Goal: Task Accomplishment & Management: Manage account settings

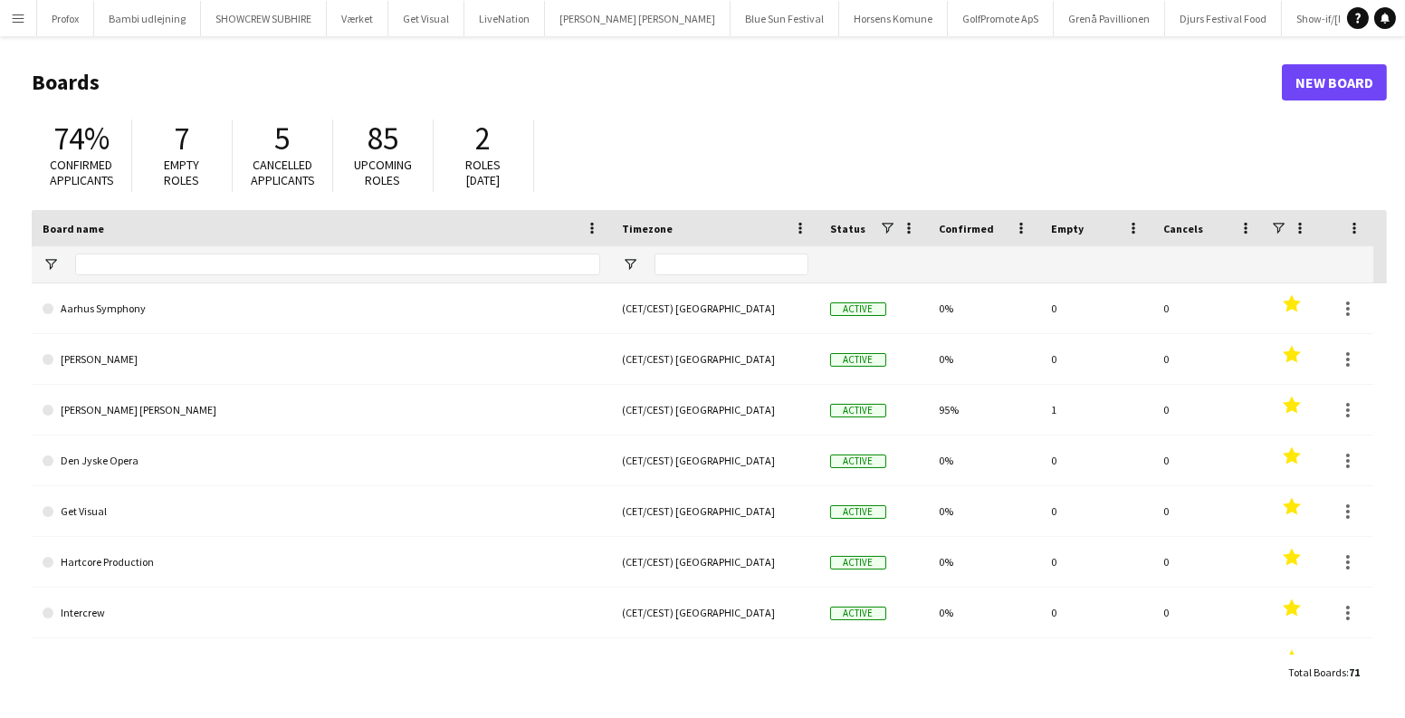
click at [16, 23] on app-icon "Menu" at bounding box center [18, 18] width 14 height 14
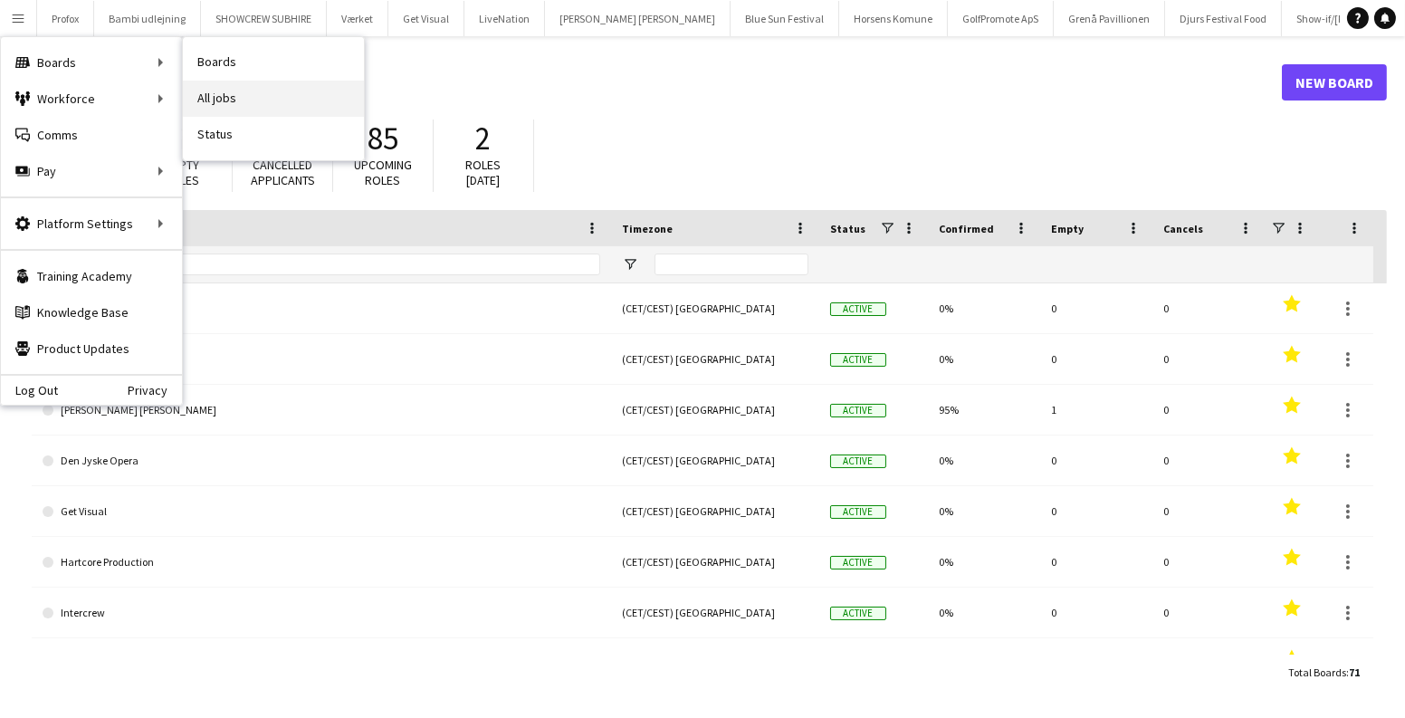
click at [274, 98] on link "All jobs" at bounding box center [273, 99] width 181 height 36
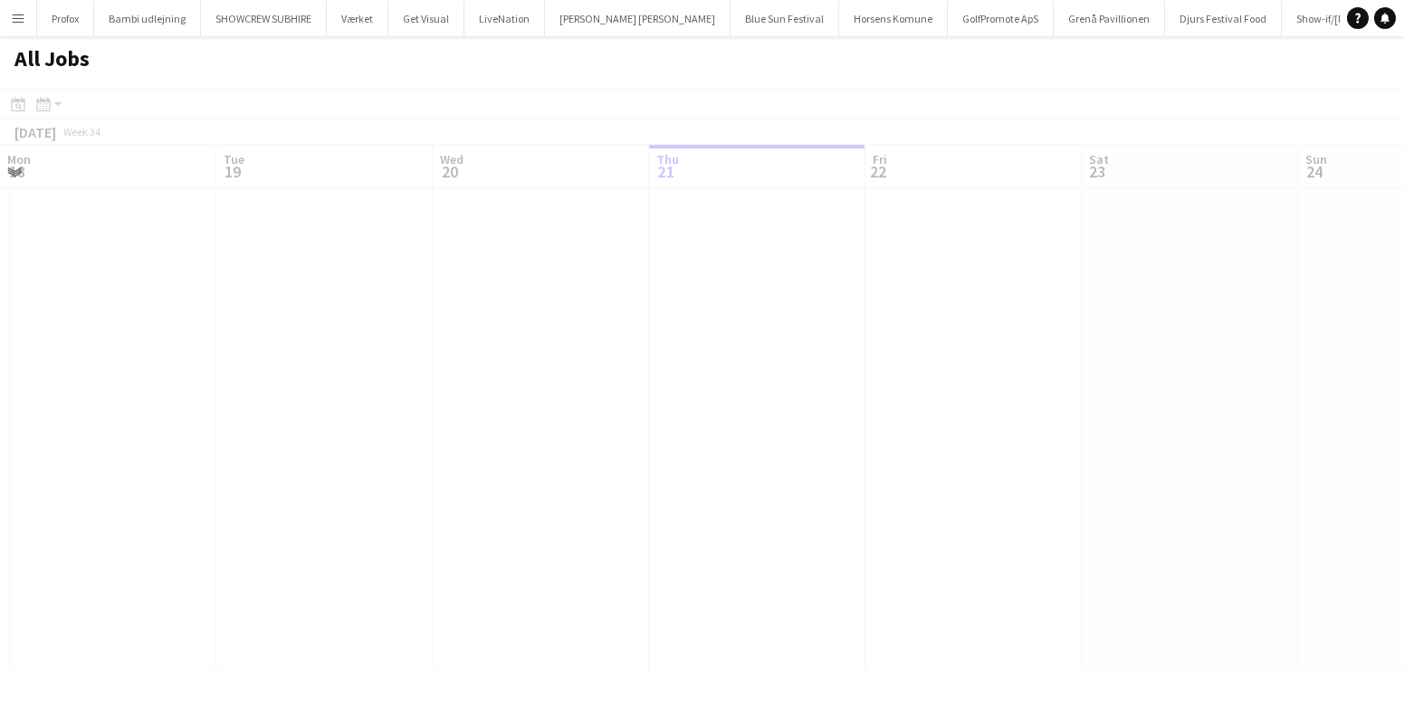
scroll to position [0, 433]
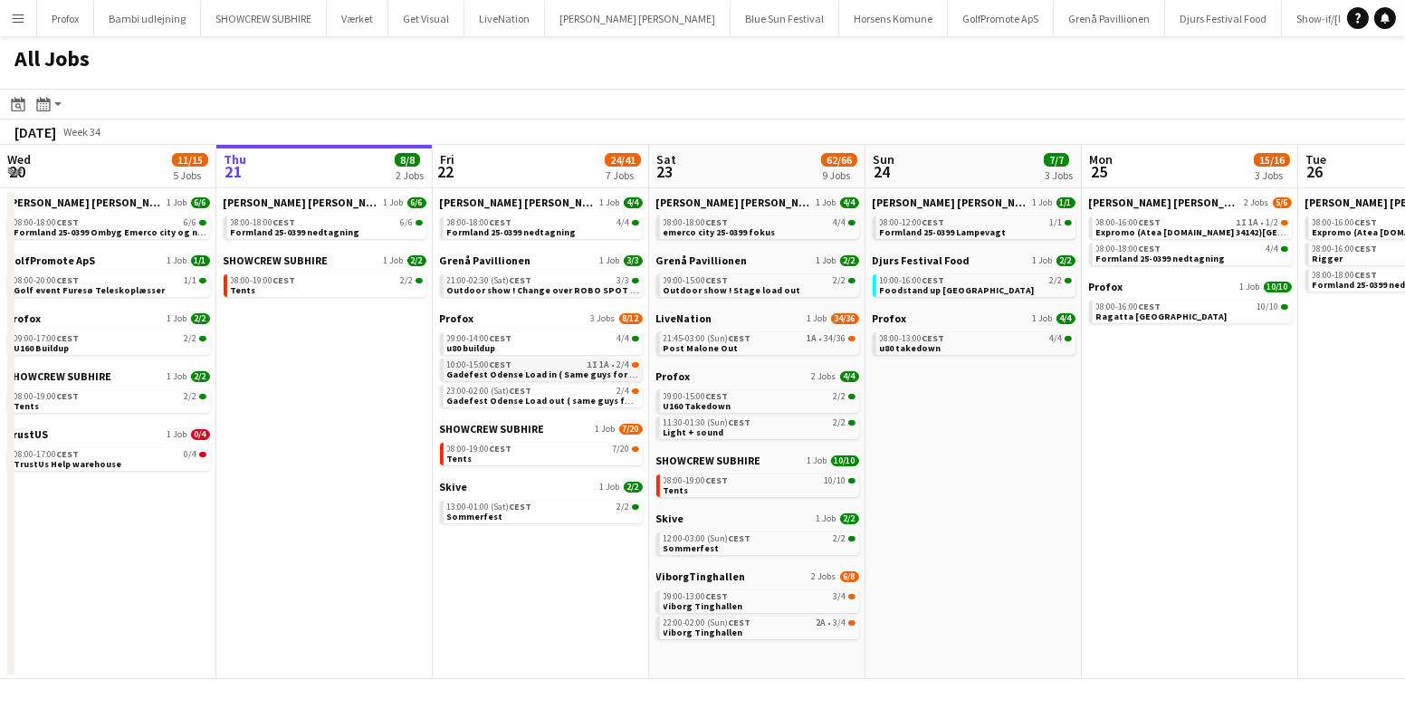
click at [618, 375] on span "Gadefest Odense Load in ( Same guys for all 4 dates )" at bounding box center [563, 374] width 233 height 12
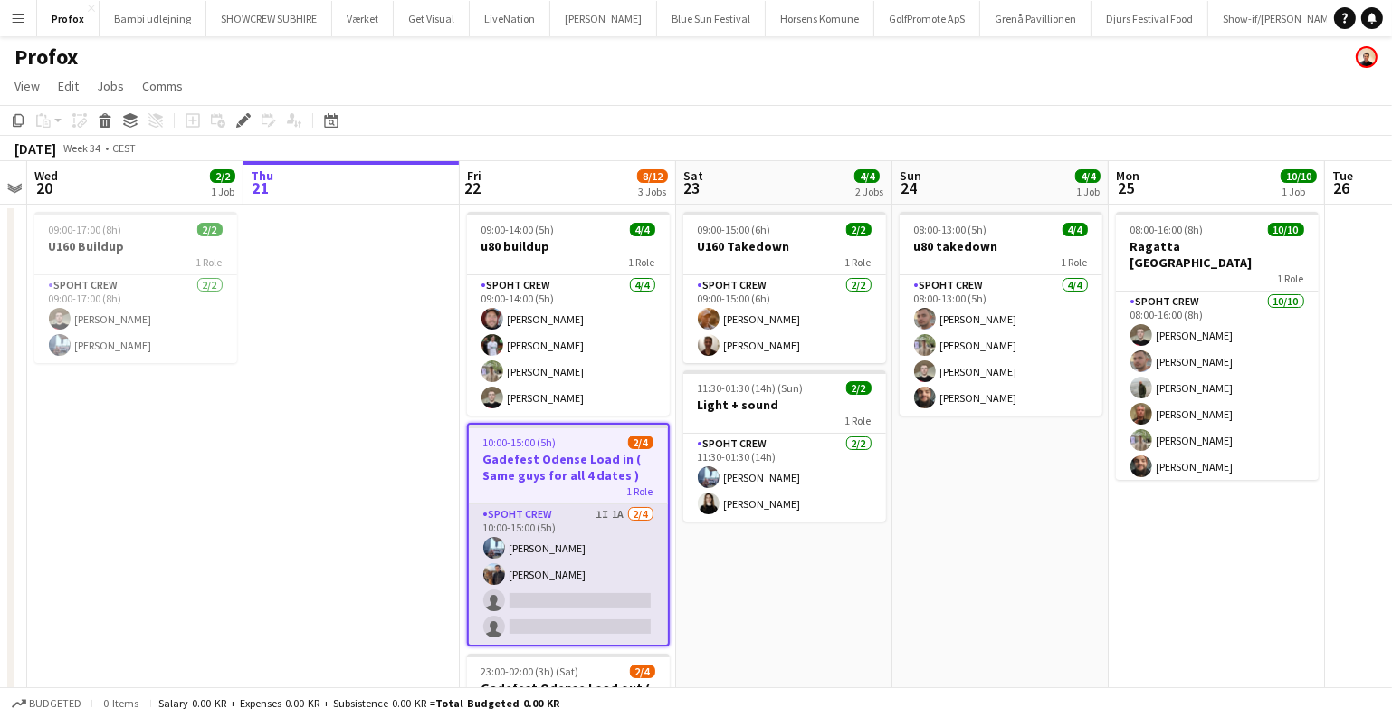
click at [577, 540] on app-card-role "Spoht Crew 1I 1A 2/4 10:00-15:00 (5h) Armando Irom Zana Hassan single-neutral-a…" at bounding box center [568, 574] width 199 height 140
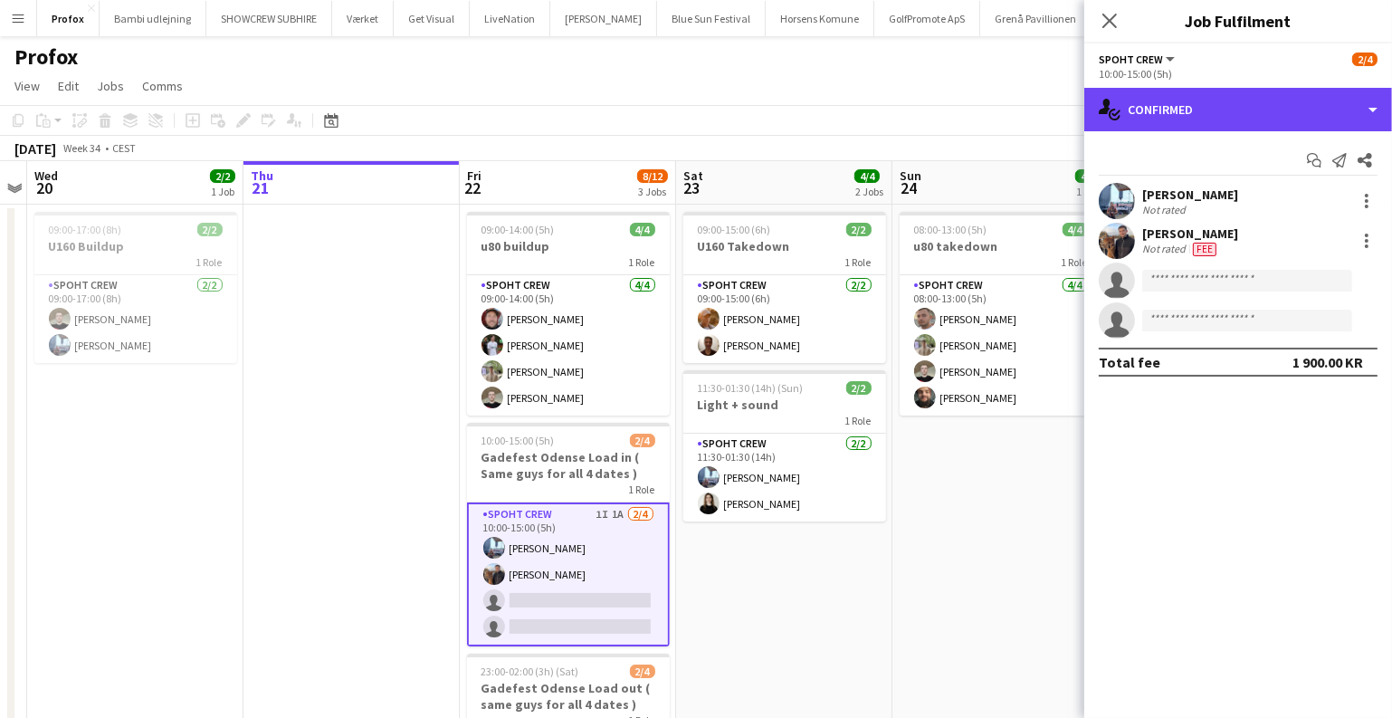
drag, startPoint x: 1242, startPoint y: 100, endPoint x: 1267, endPoint y: 142, distance: 49.1
click at [1242, 99] on div "single-neutral-actions-check-2 Confirmed" at bounding box center [1239, 109] width 308 height 43
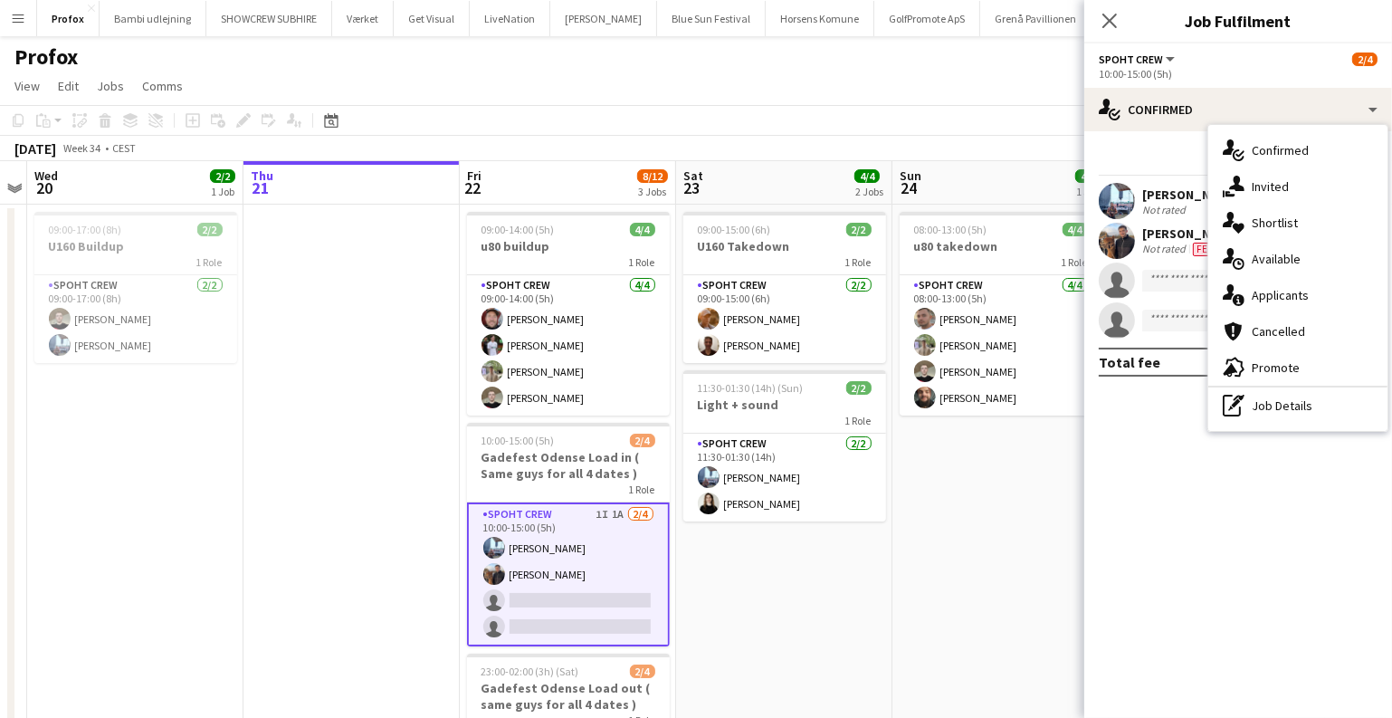
click at [1259, 291] on div "single-neutral-actions-information Applicants" at bounding box center [1298, 295] width 179 height 36
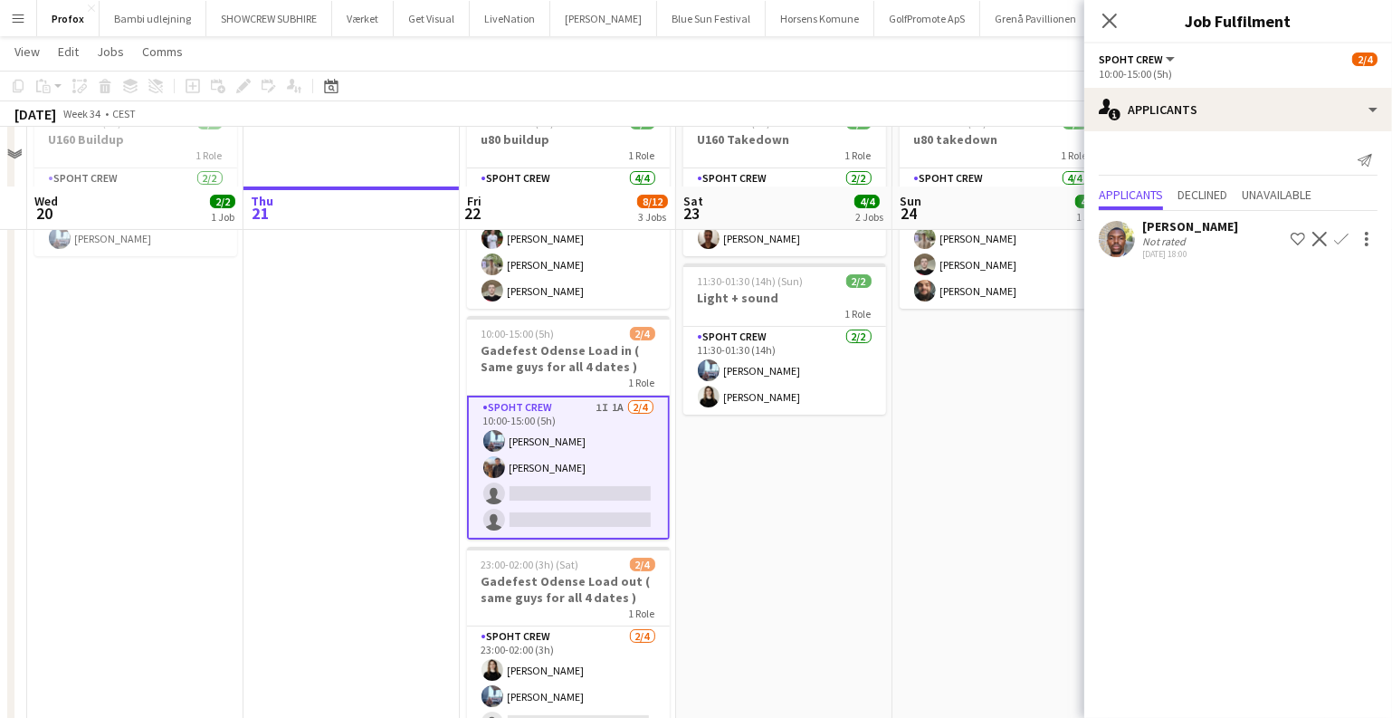
scroll to position [221, 0]
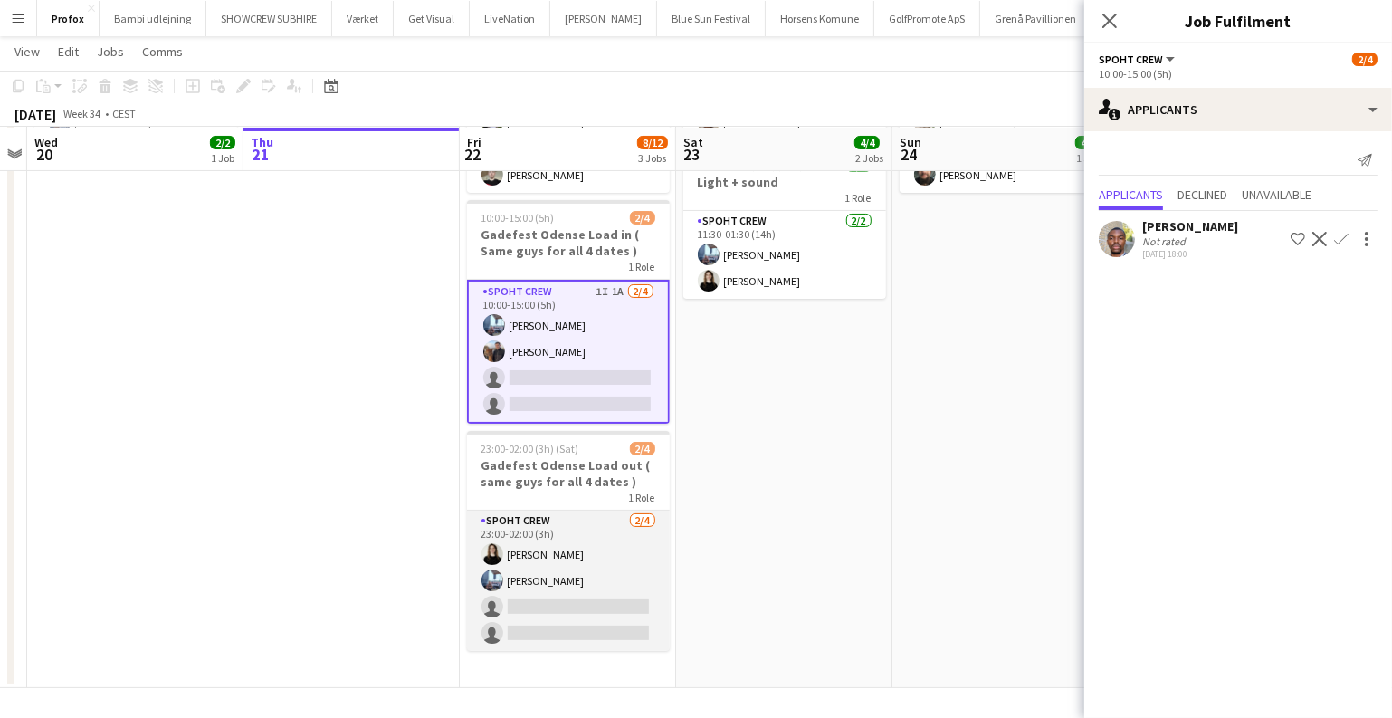
click at [647, 519] on app-card-role "Spoht Crew 2/4 23:00-02:00 (3h) Ekaterina Maletina Armando Irom single-neutral-…" at bounding box center [568, 581] width 203 height 140
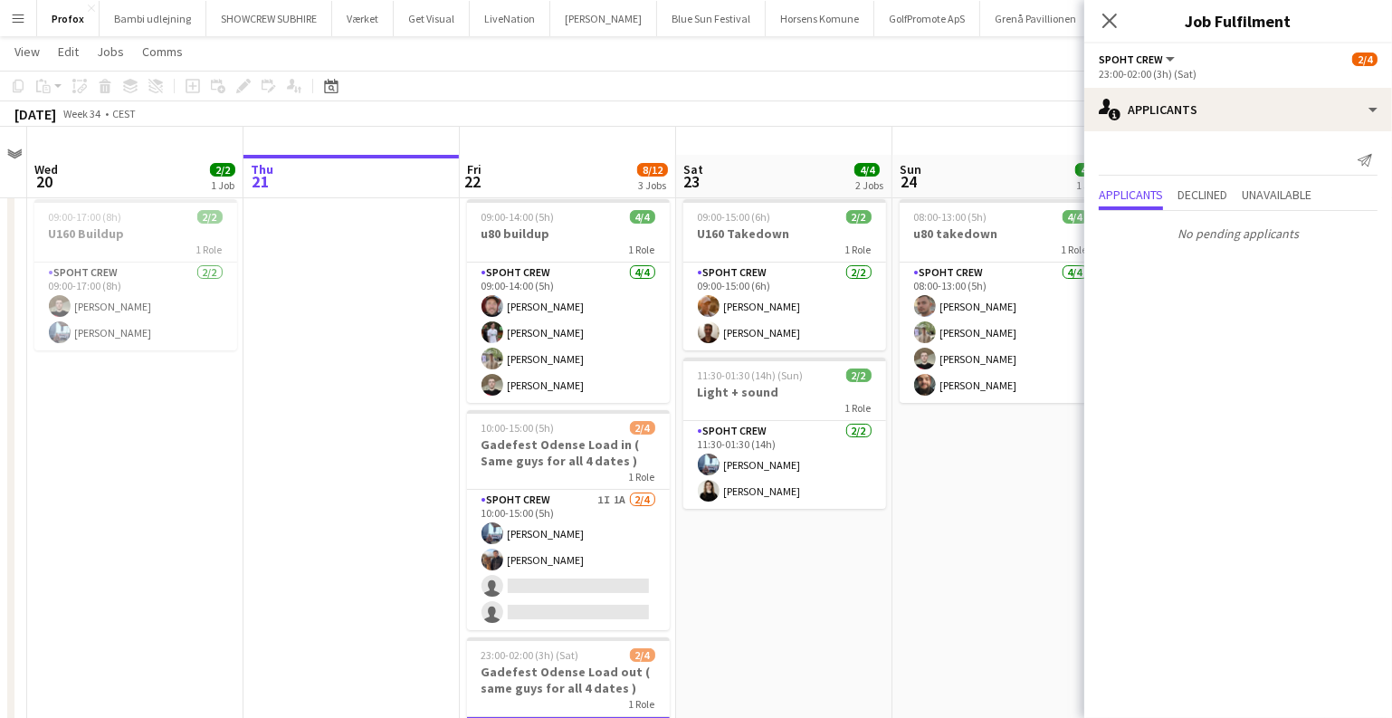
scroll to position [0, 0]
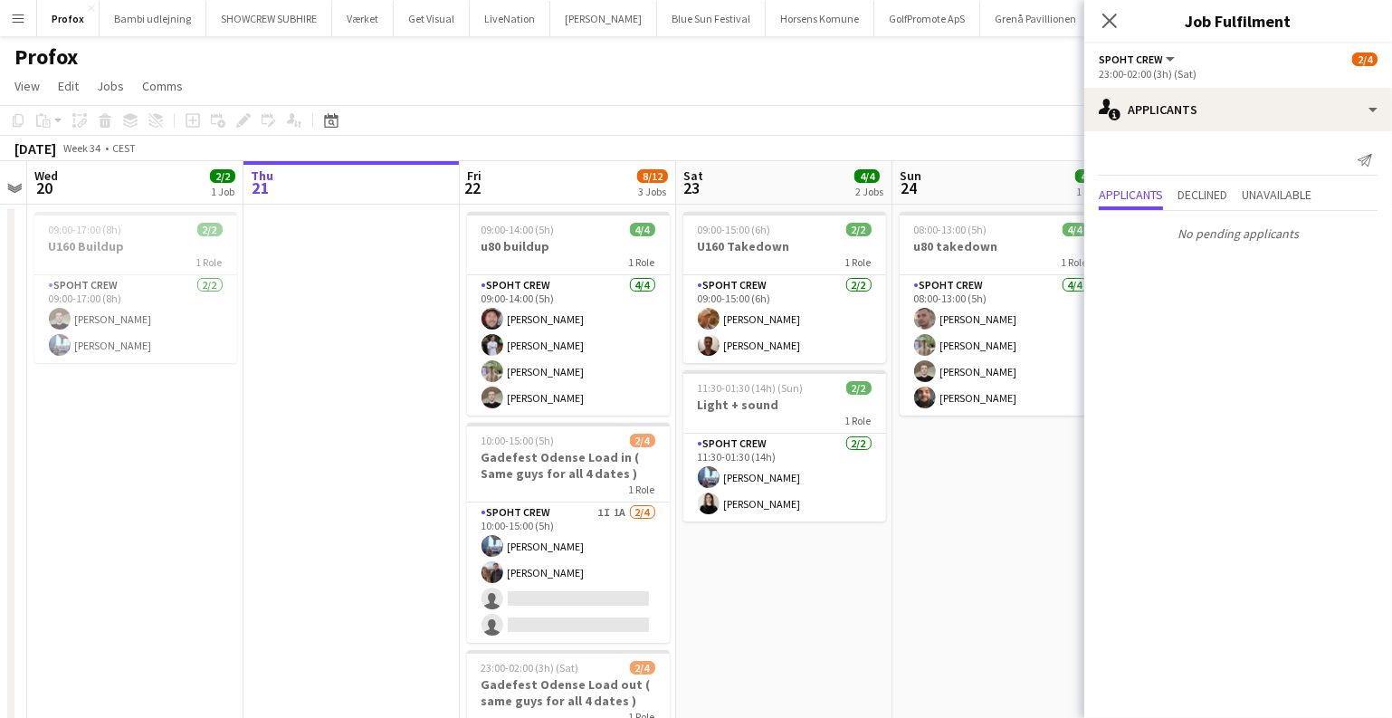
click at [995, 525] on app-date-cell "08:00-13:00 (5h) 4/4 u80 takedown 1 Role Spoht Crew 4/4 08:00-13:00 (5h) Tomas …" at bounding box center [1001, 558] width 216 height 706
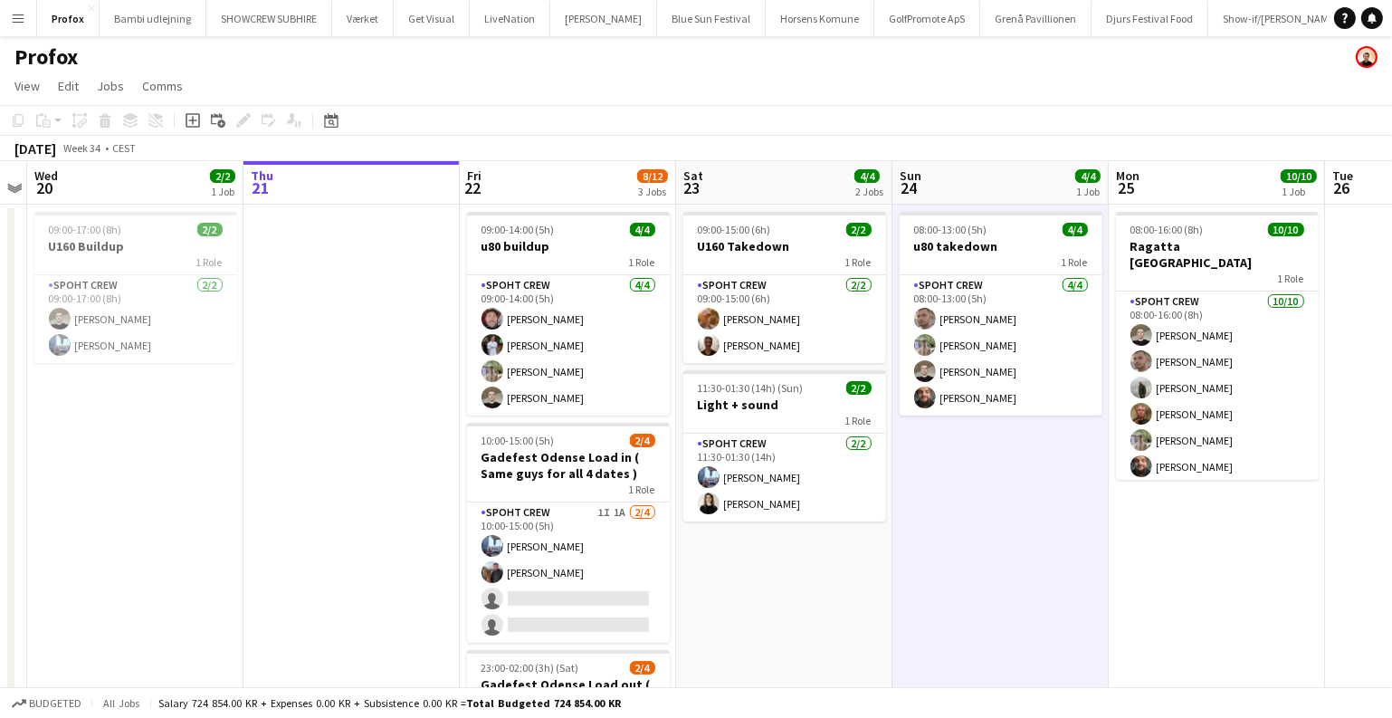
scroll to position [0, 521]
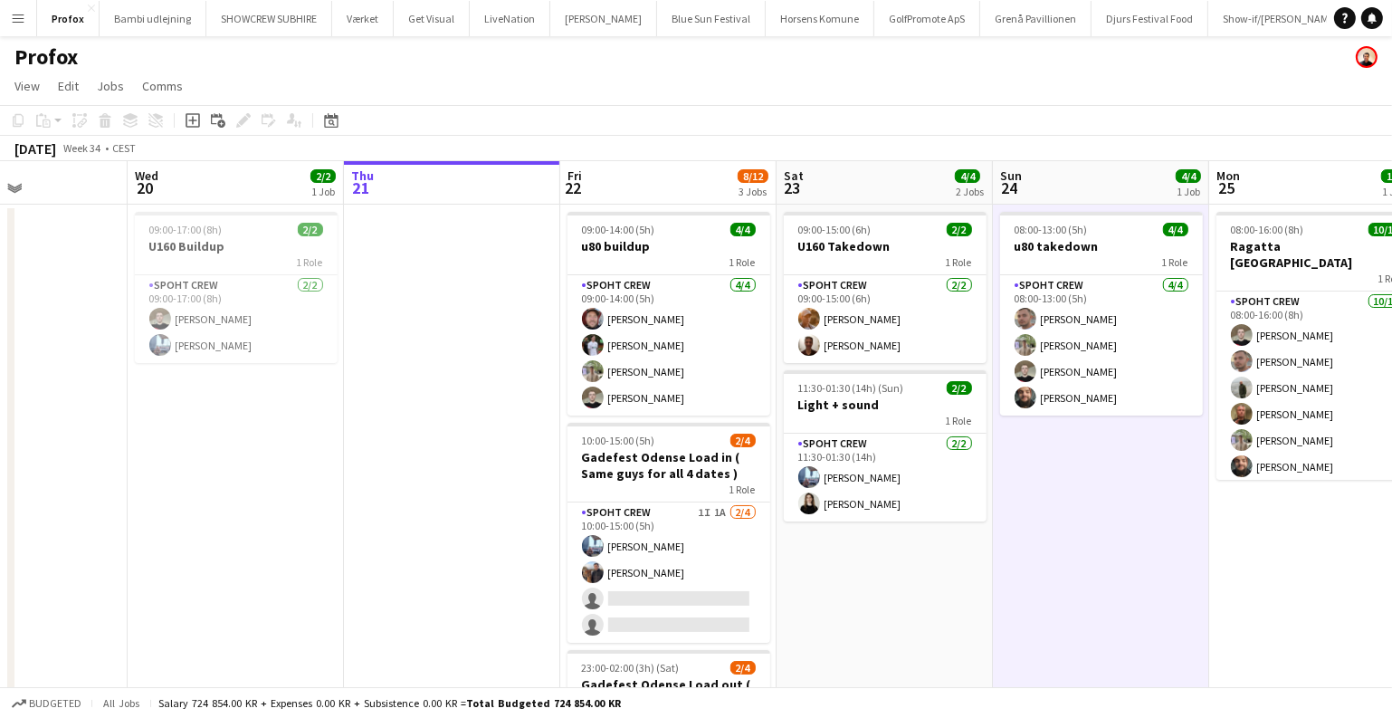
drag, startPoint x: 867, startPoint y: 560, endPoint x: 969, endPoint y: 553, distance: 101.7
click at [969, 553] on app-calendar-viewport "Sun 17 5/6 1 Job Mon 18 8/8 1 Job Tue 19 Wed 20 2/2 1 Job Thu 21 Fri 22 8/12 3 …" at bounding box center [696, 536] width 1392 height 750
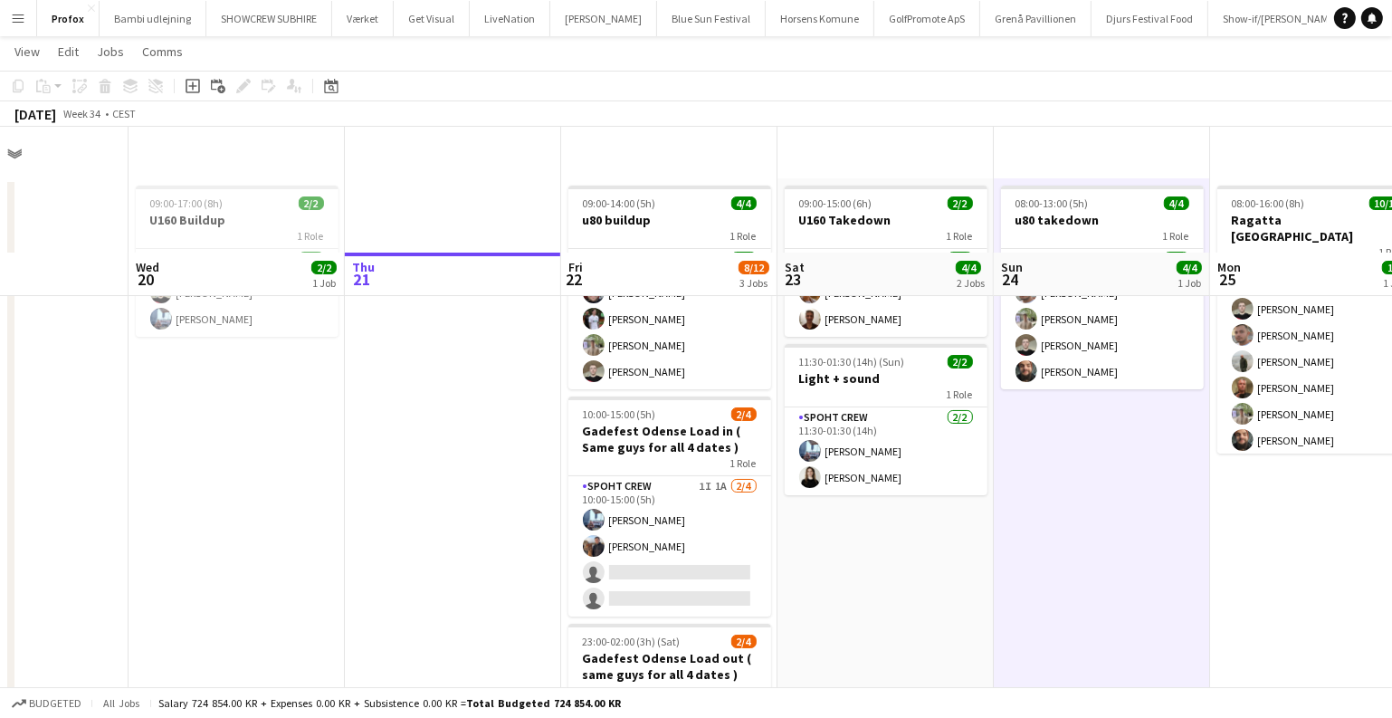
scroll to position [0, 0]
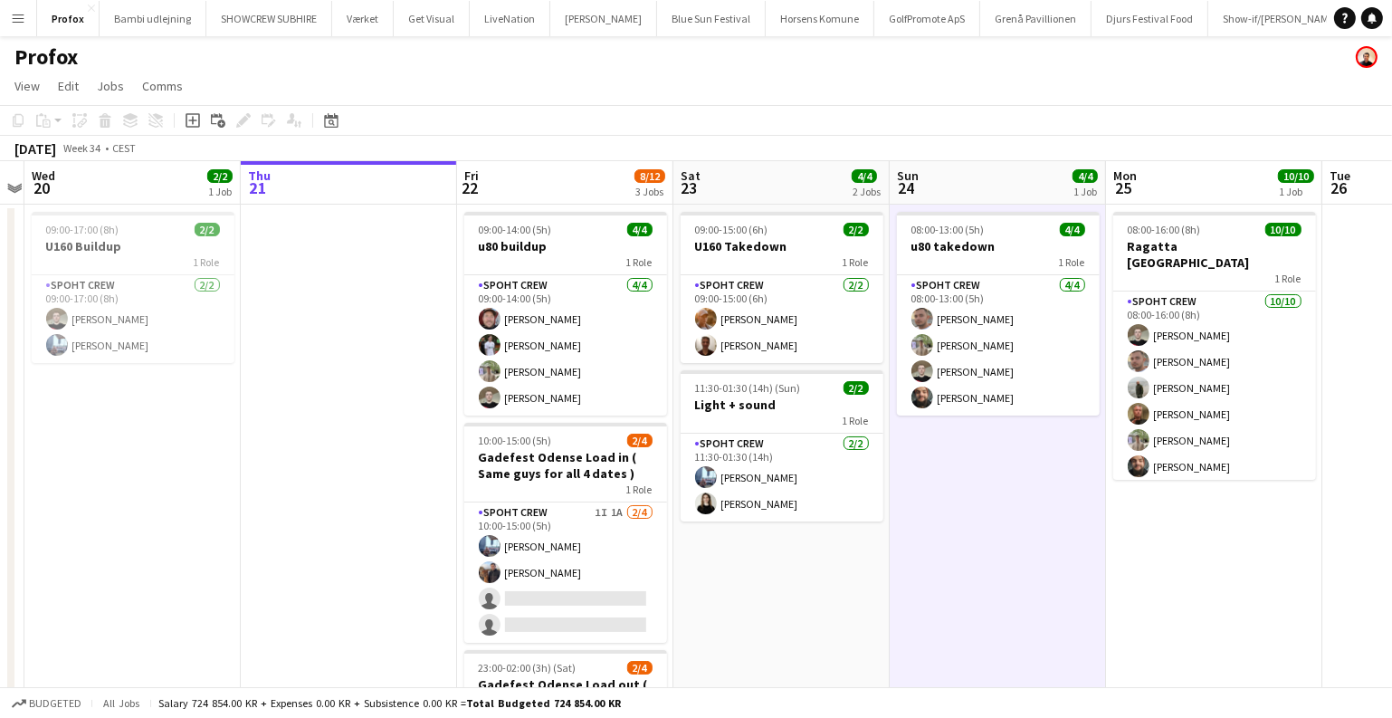
drag, startPoint x: 1054, startPoint y: 525, endPoint x: 516, endPoint y: 573, distance: 539.9
click at [517, 573] on app-calendar-viewport "Sun 17 5/6 1 Job Mon 18 8/8 1 Job Tue 19 Wed 20 2/2 1 Job Thu 21 Fri 22 8/12 3 …" at bounding box center [696, 536] width 1392 height 750
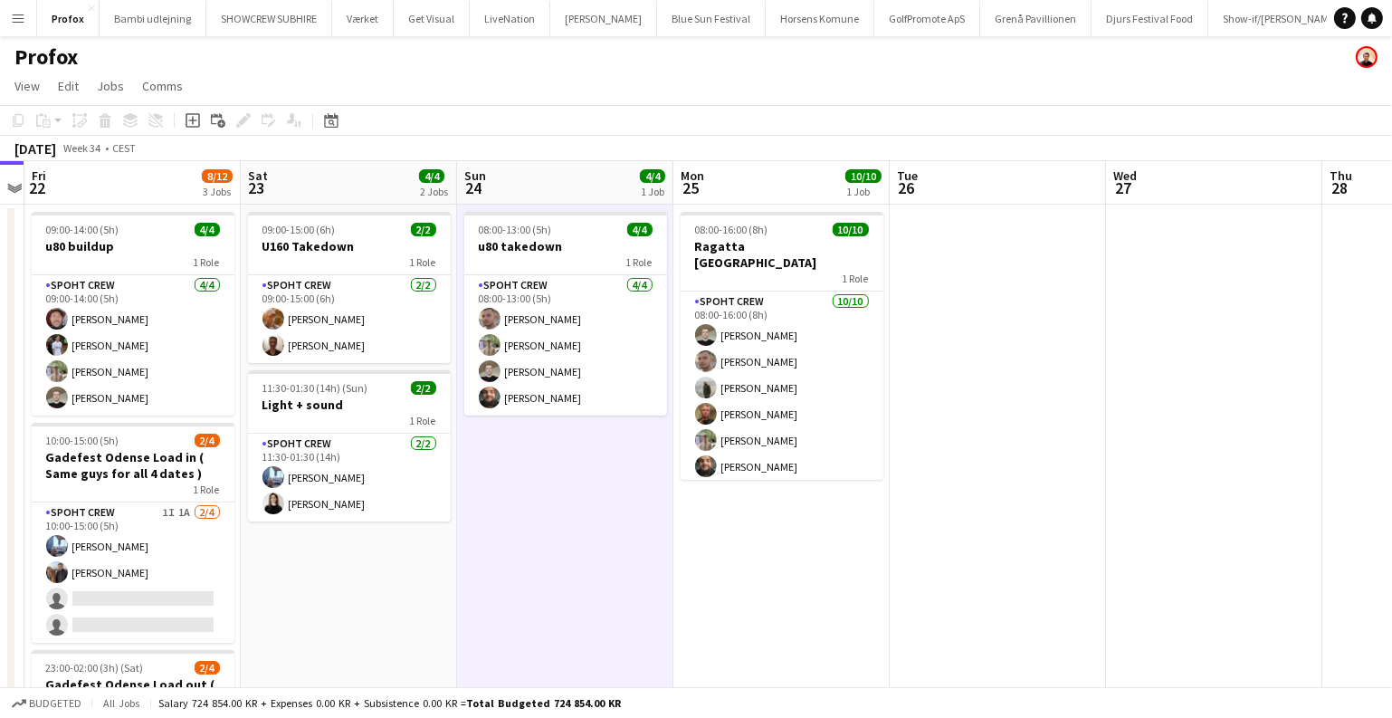
click at [511, 571] on app-date-cell "08:00-13:00 (5h) 4/4 u80 takedown 1 Role Spoht Crew 4/4 08:00-13:00 (5h) Tomas …" at bounding box center [565, 558] width 216 height 706
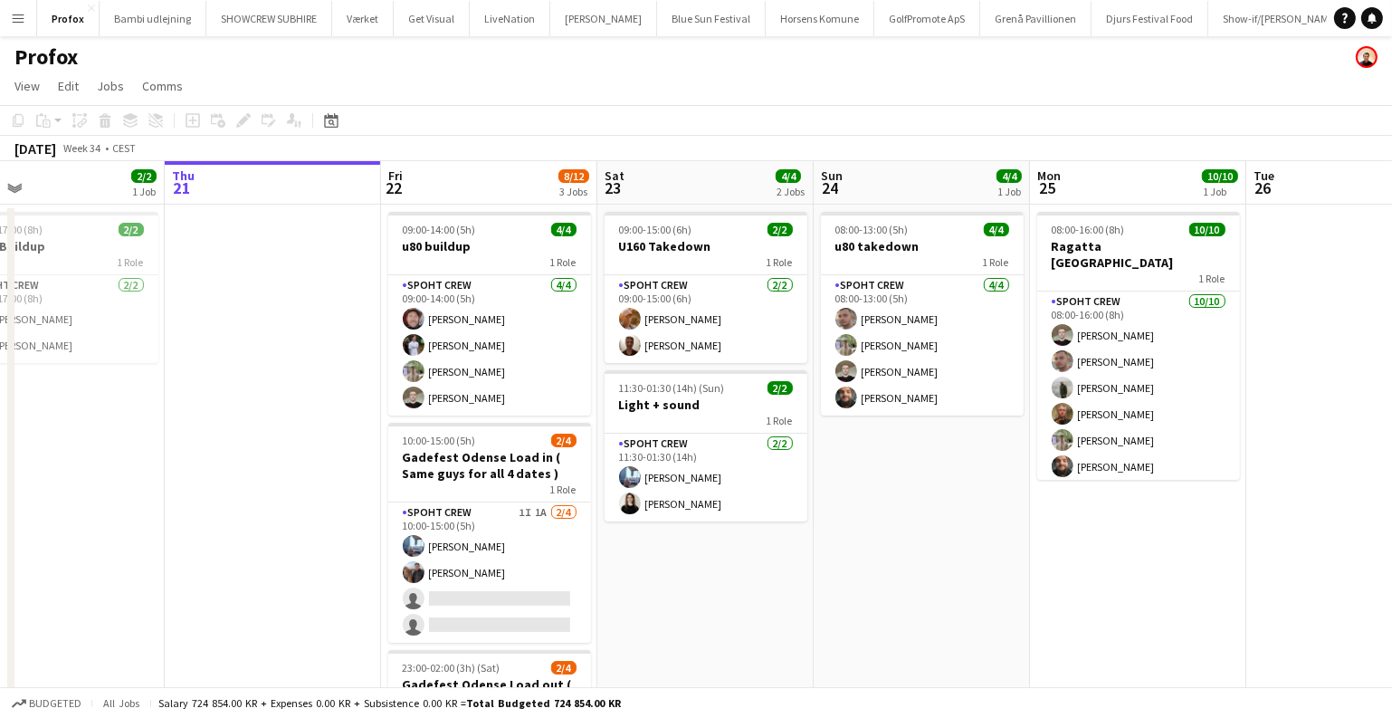
drag, startPoint x: 830, startPoint y: 521, endPoint x: 896, endPoint y: 504, distance: 68.3
click at [895, 504] on app-calendar-viewport "Mon 18 8/8 1 Job Tue 19 Wed 20 2/2 1 Job Thu 21 Fri 22 8/12 3 Jobs Sat 23 4/4 2…" at bounding box center [696, 536] width 1392 height 750
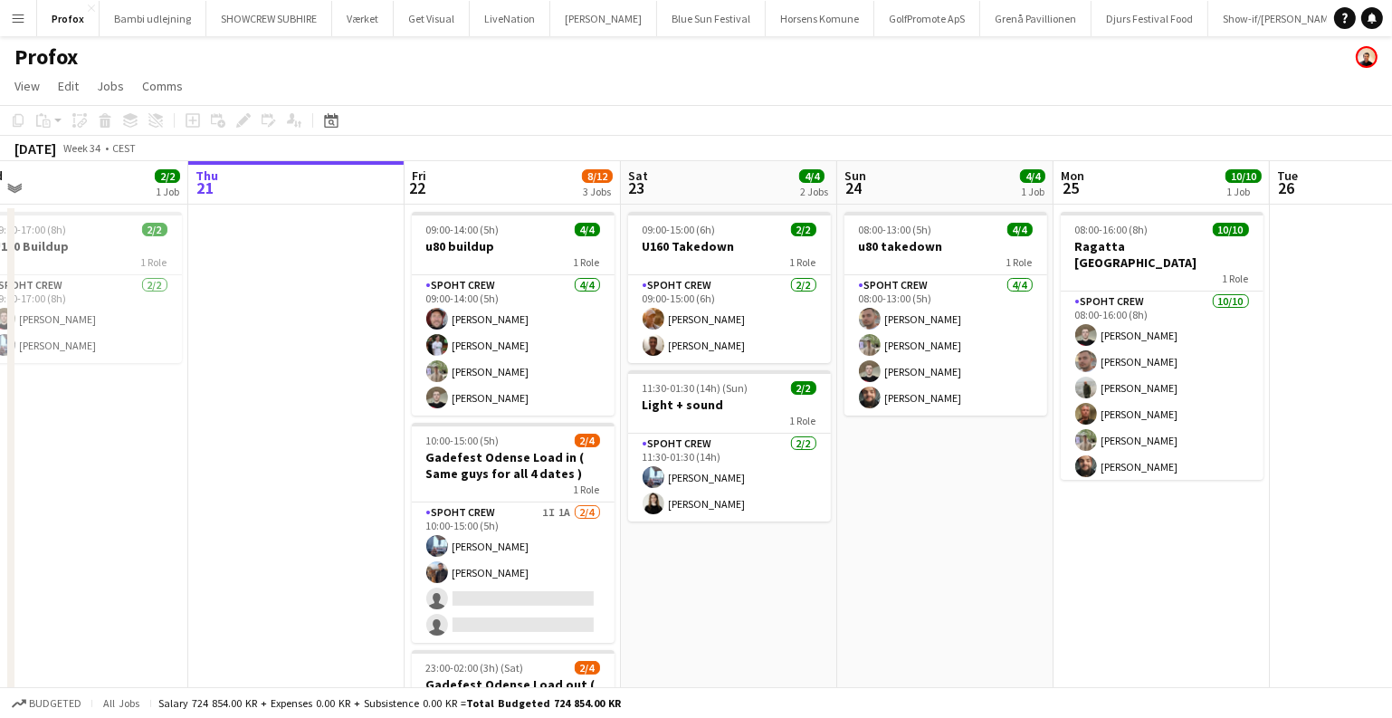
click at [896, 504] on app-calendar-viewport "Mon 18 8/8 1 Job Tue 19 Wed 20 2/2 1 Job Thu 21 Fri 22 8/12 3 Jobs Sat 23 4/4 2…" at bounding box center [696, 536] width 1392 height 750
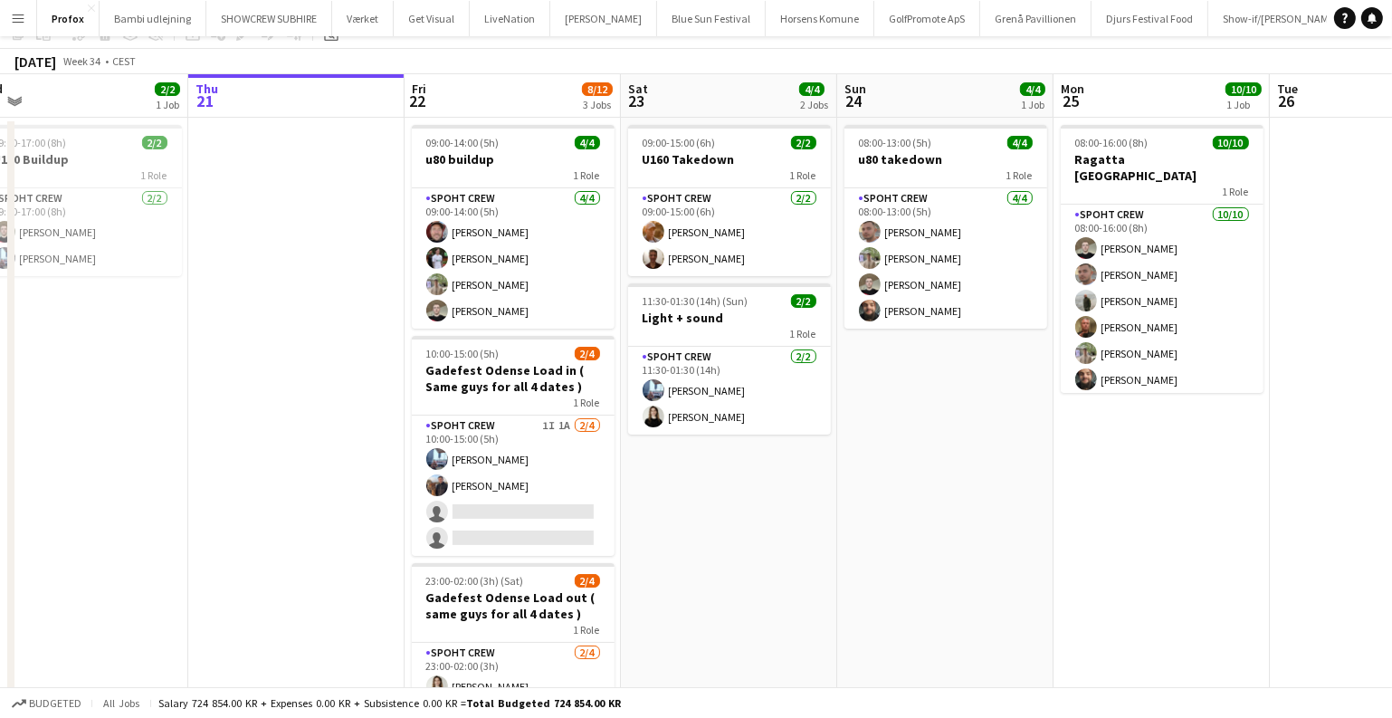
scroll to position [221, 0]
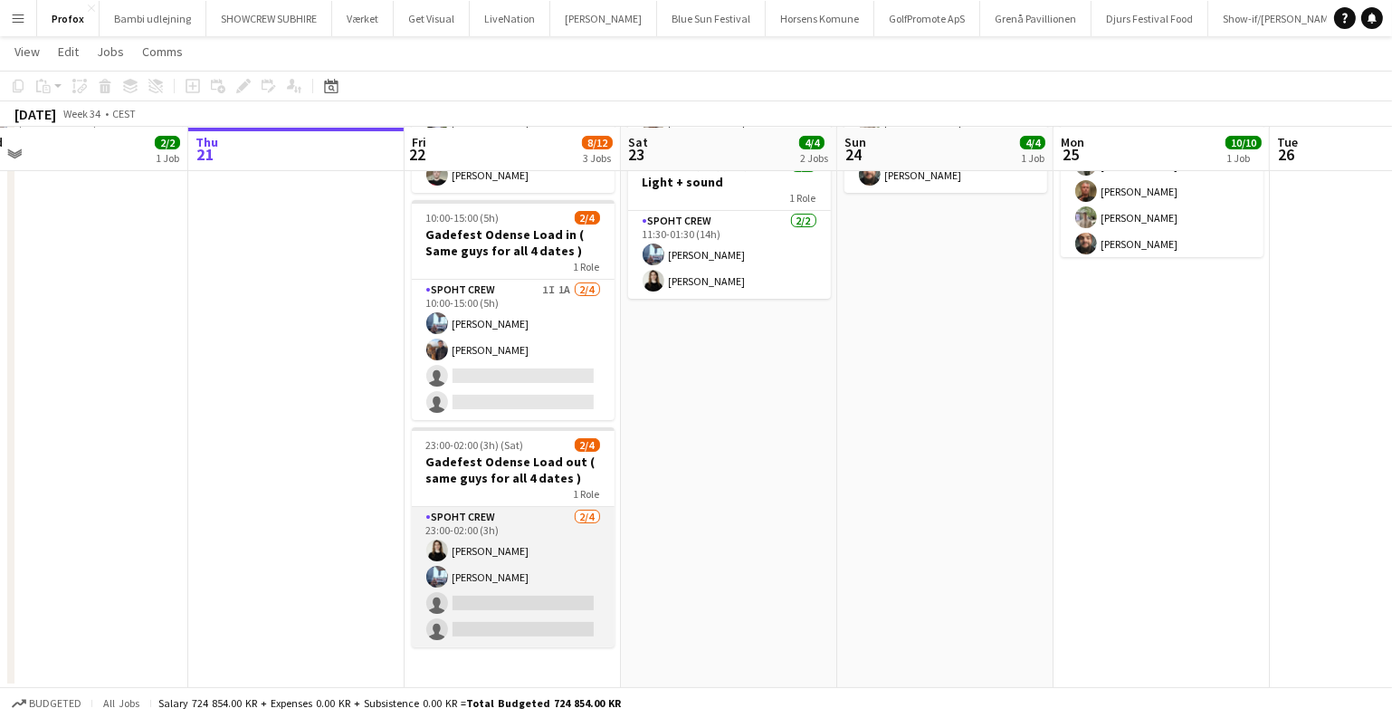
click at [505, 550] on app-card-role "Spoht Crew 2/4 23:00-02:00 (3h) Ekaterina Maletina Armando Irom single-neutral-…" at bounding box center [513, 577] width 203 height 140
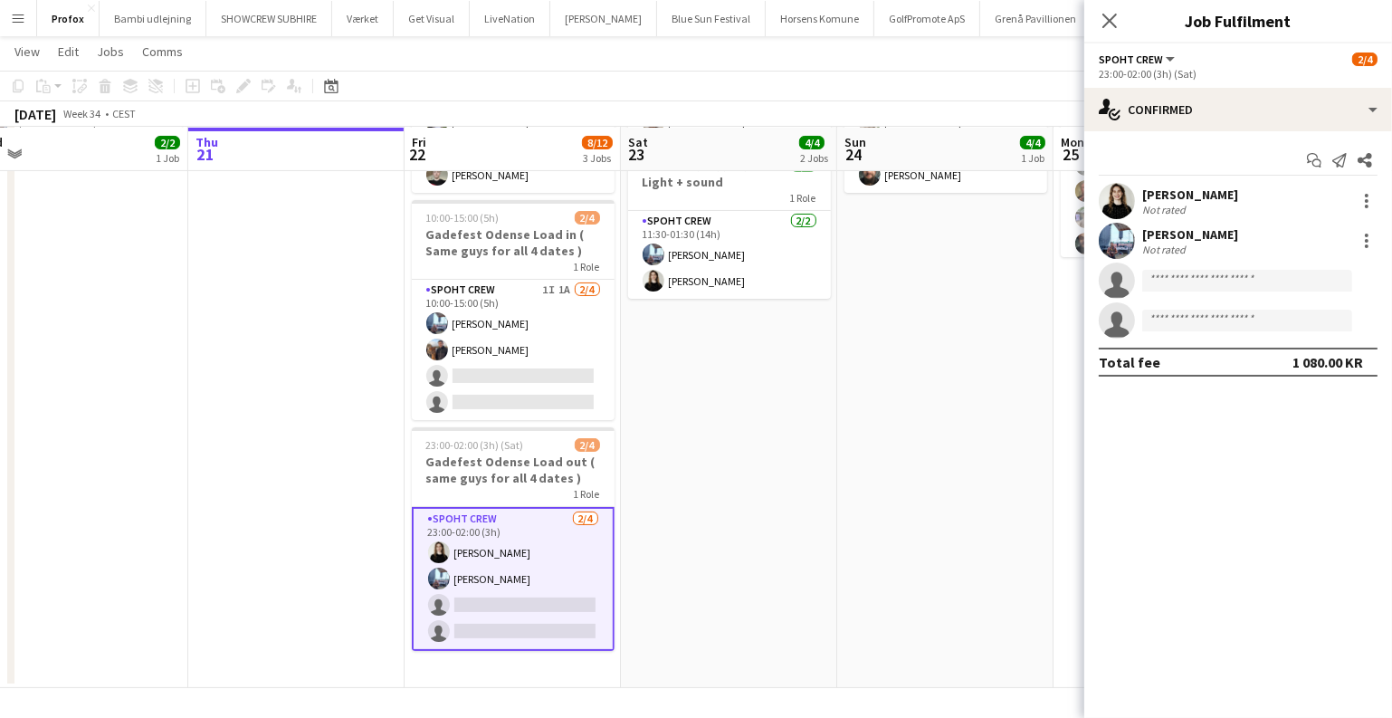
click at [1149, 193] on div "[PERSON_NAME]" at bounding box center [1190, 194] width 96 height 16
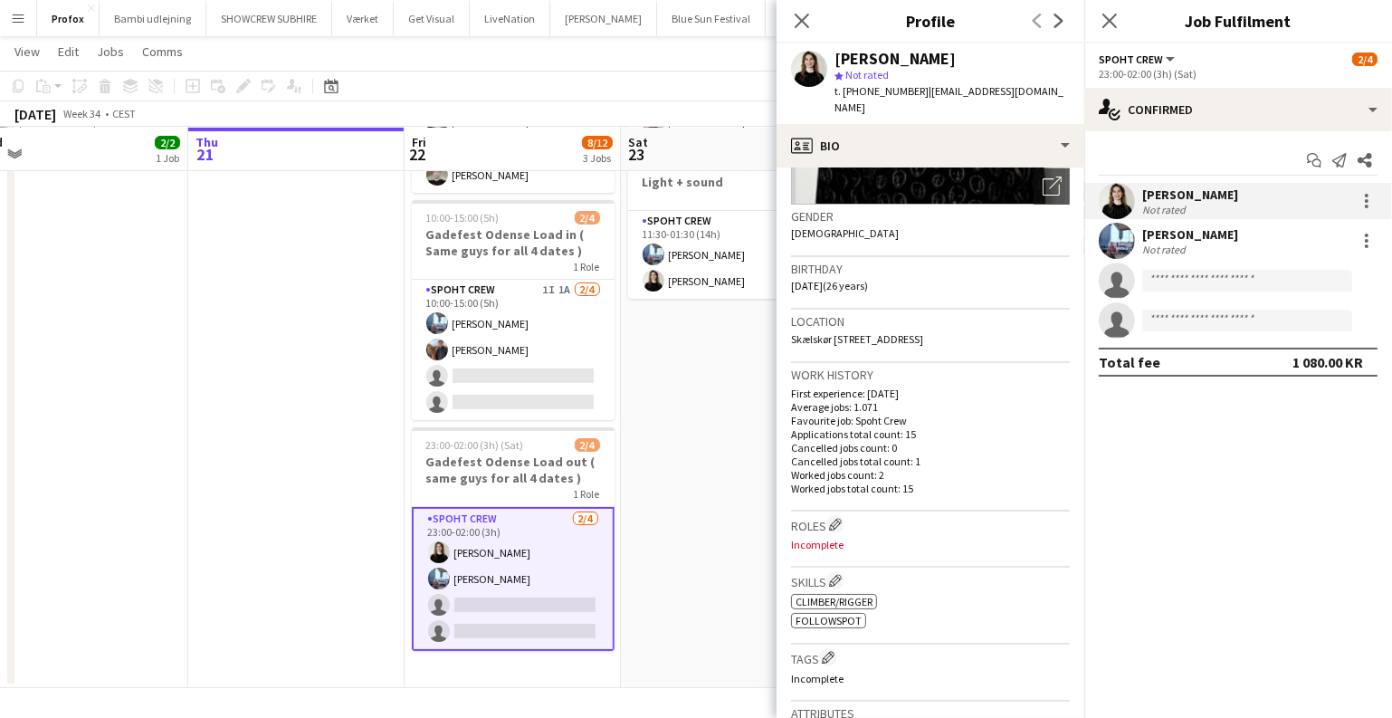
scroll to position [246, 0]
click at [651, 538] on app-date-cell "09:00-15:00 (6h) 2/2 U160 Takedown 1 Role Spoht Crew 2/2 09:00-15:00 (6h) Konst…" at bounding box center [729, 335] width 216 height 706
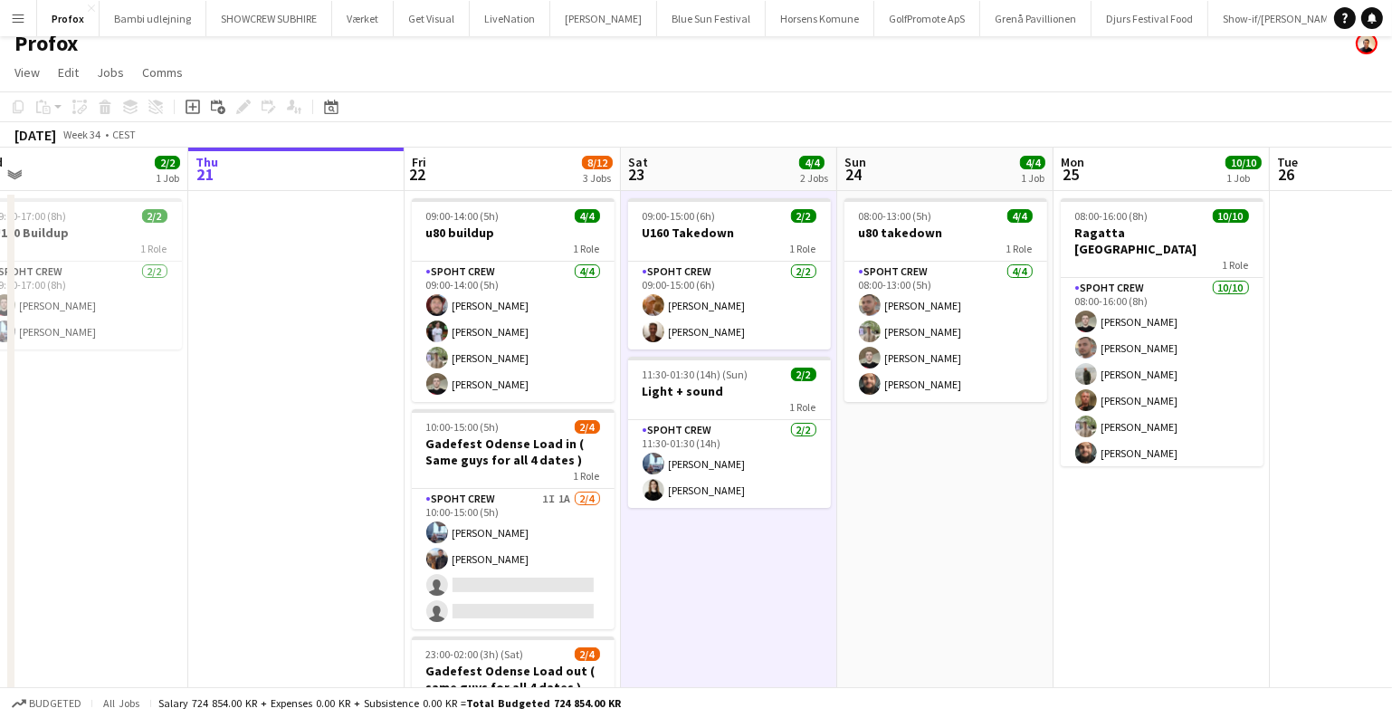
scroll to position [0, 0]
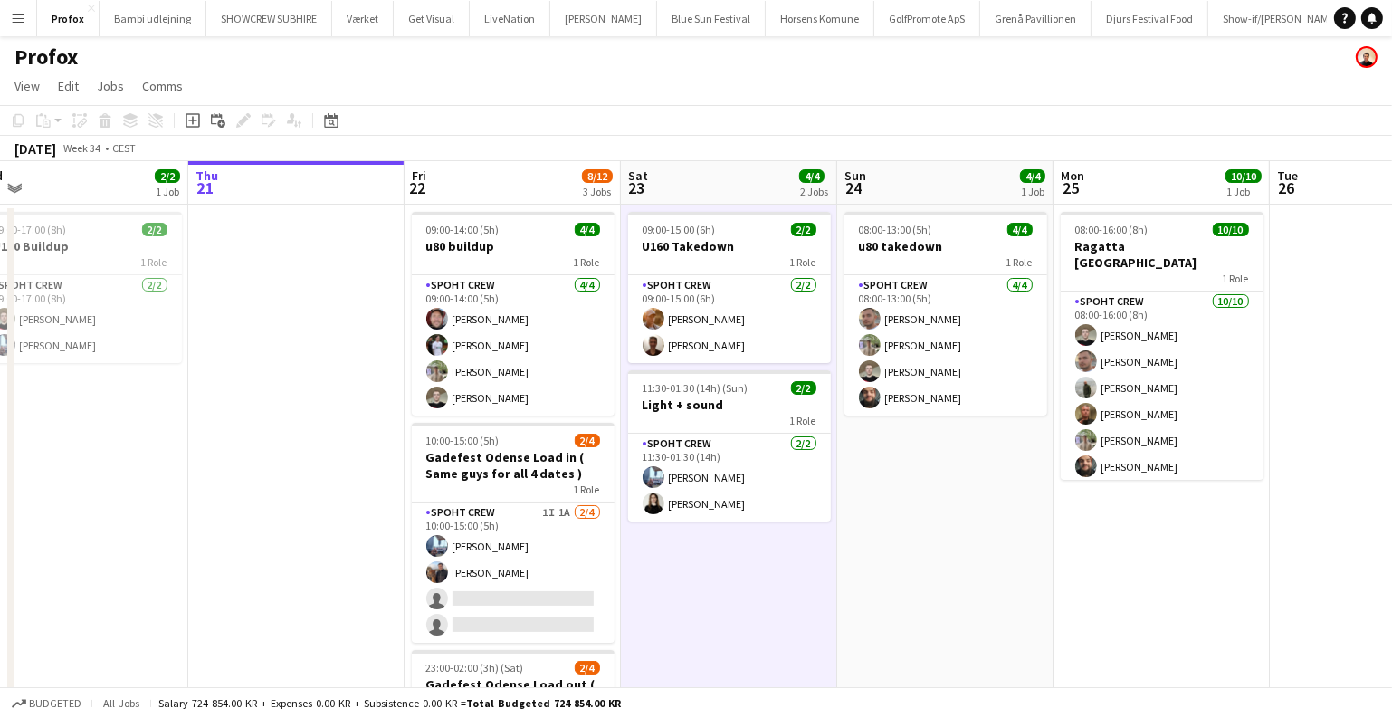
click at [925, 528] on app-date-cell "08:00-13:00 (5h) 4/4 u80 takedown 1 Role Spoht Crew 4/4 08:00-13:00 (5h) Tomas …" at bounding box center [945, 558] width 216 height 706
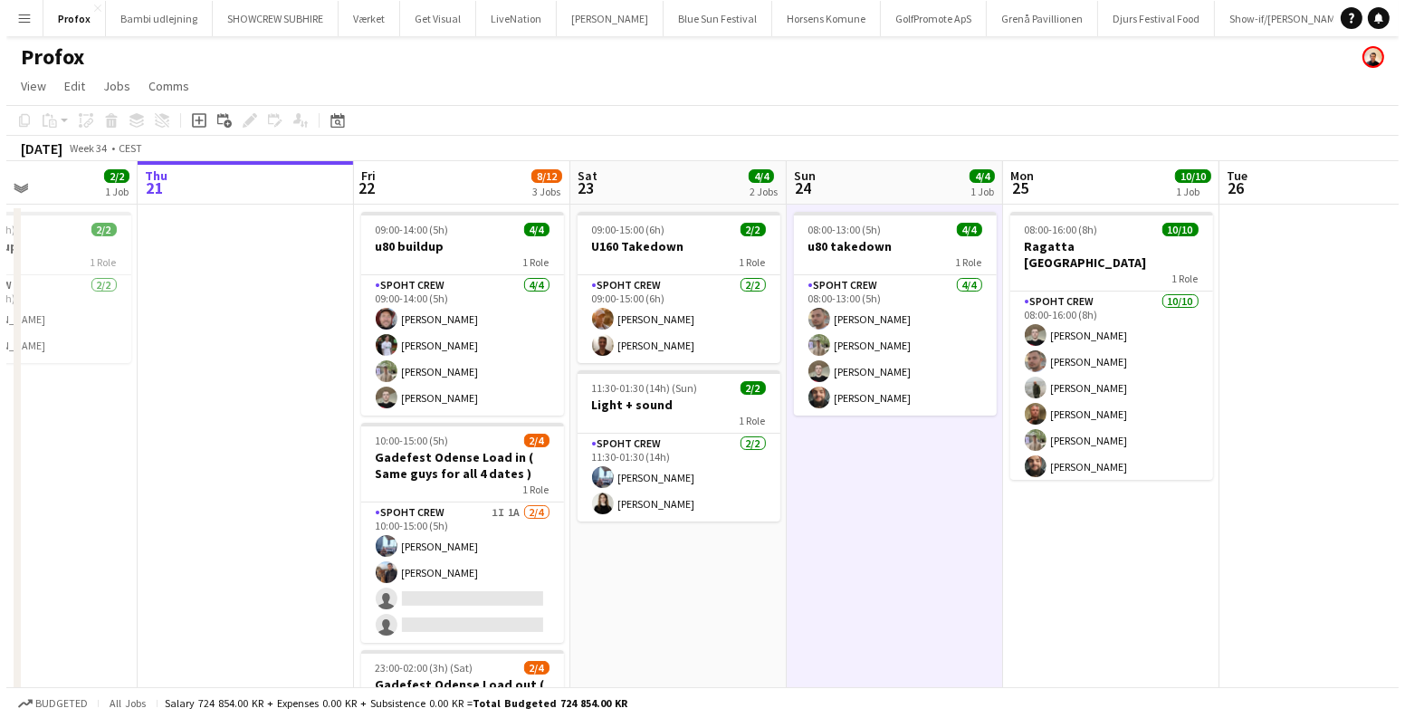
scroll to position [0, 593]
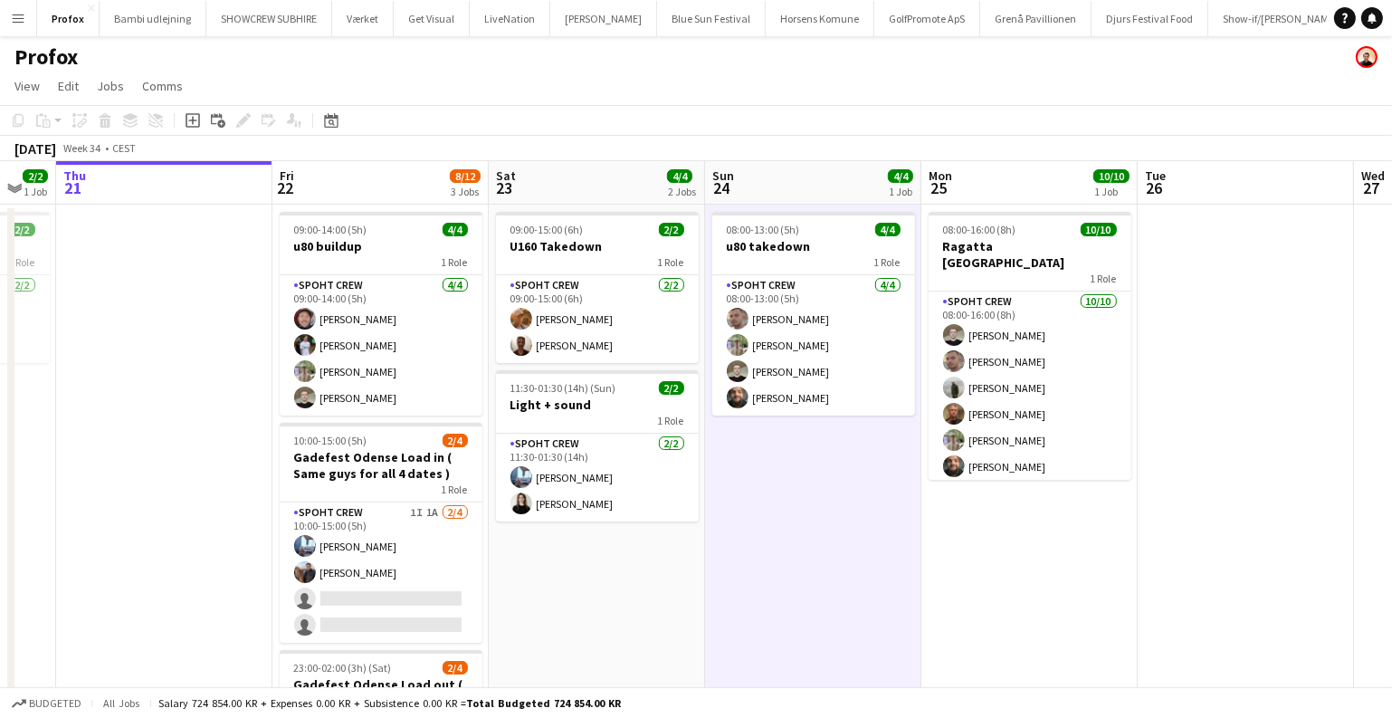
drag, startPoint x: 985, startPoint y: 519, endPoint x: 852, endPoint y: 524, distance: 133.2
click at [853, 527] on app-calendar-viewport "Mon 18 8/8 1 Job Tue 19 Wed 20 2/2 1 Job Thu 21 Fri 22 8/12 3 Jobs Sat 23 4/4 2…" at bounding box center [696, 536] width 1392 height 750
click at [14, 13] on app-icon "Menu" at bounding box center [18, 18] width 14 height 14
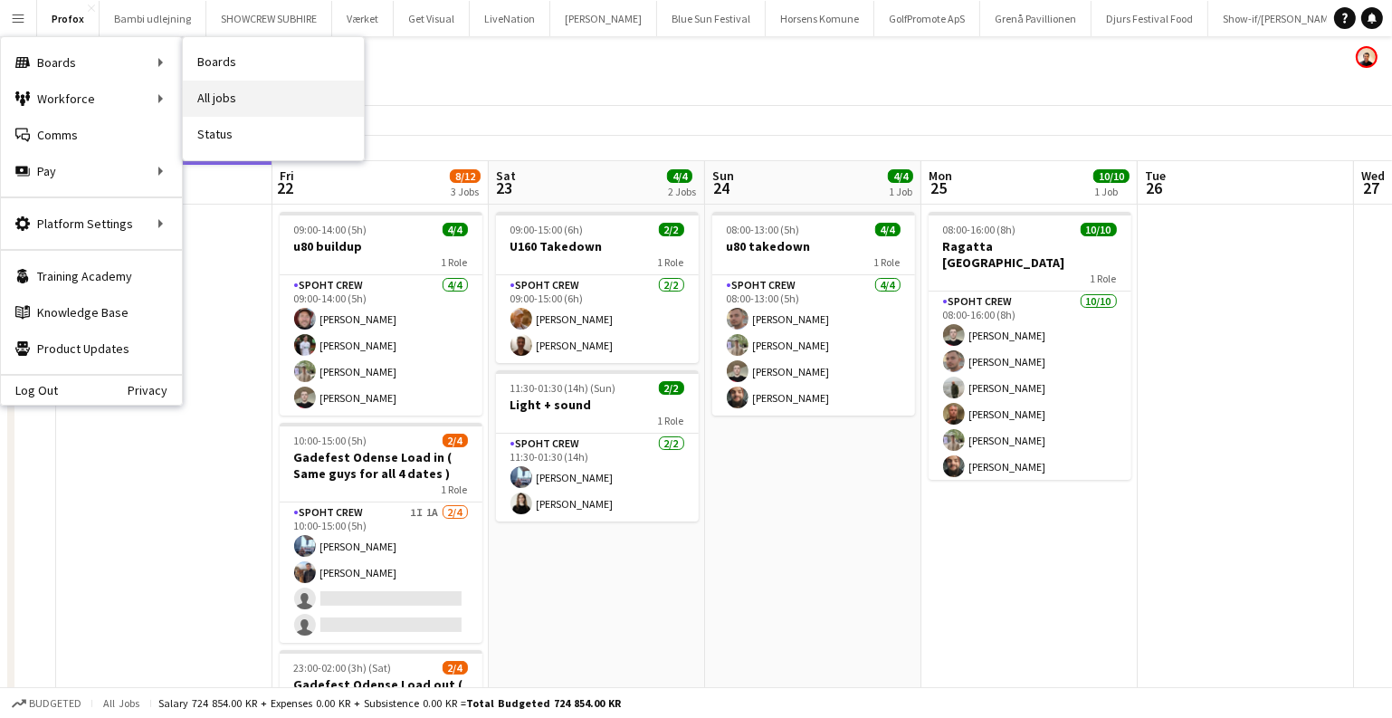
click at [259, 90] on link "All jobs" at bounding box center [273, 99] width 181 height 36
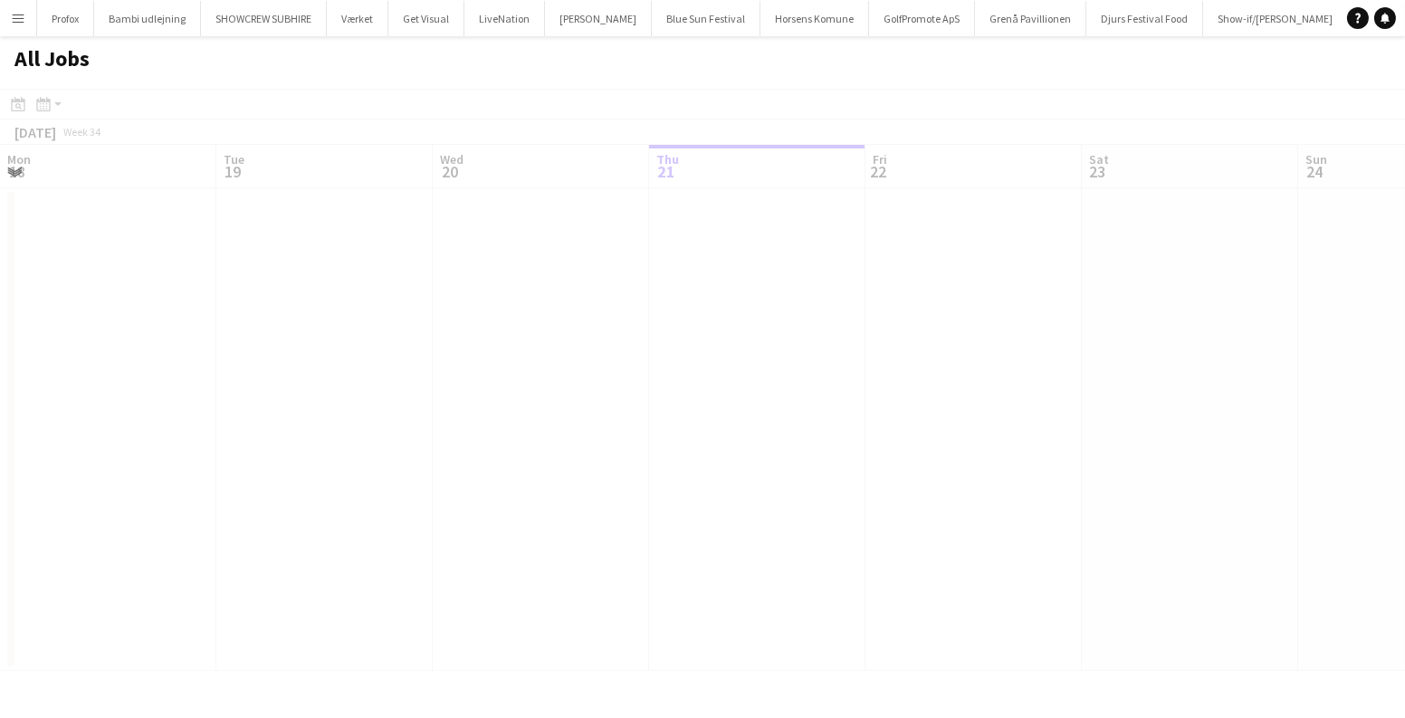
scroll to position [0, 433]
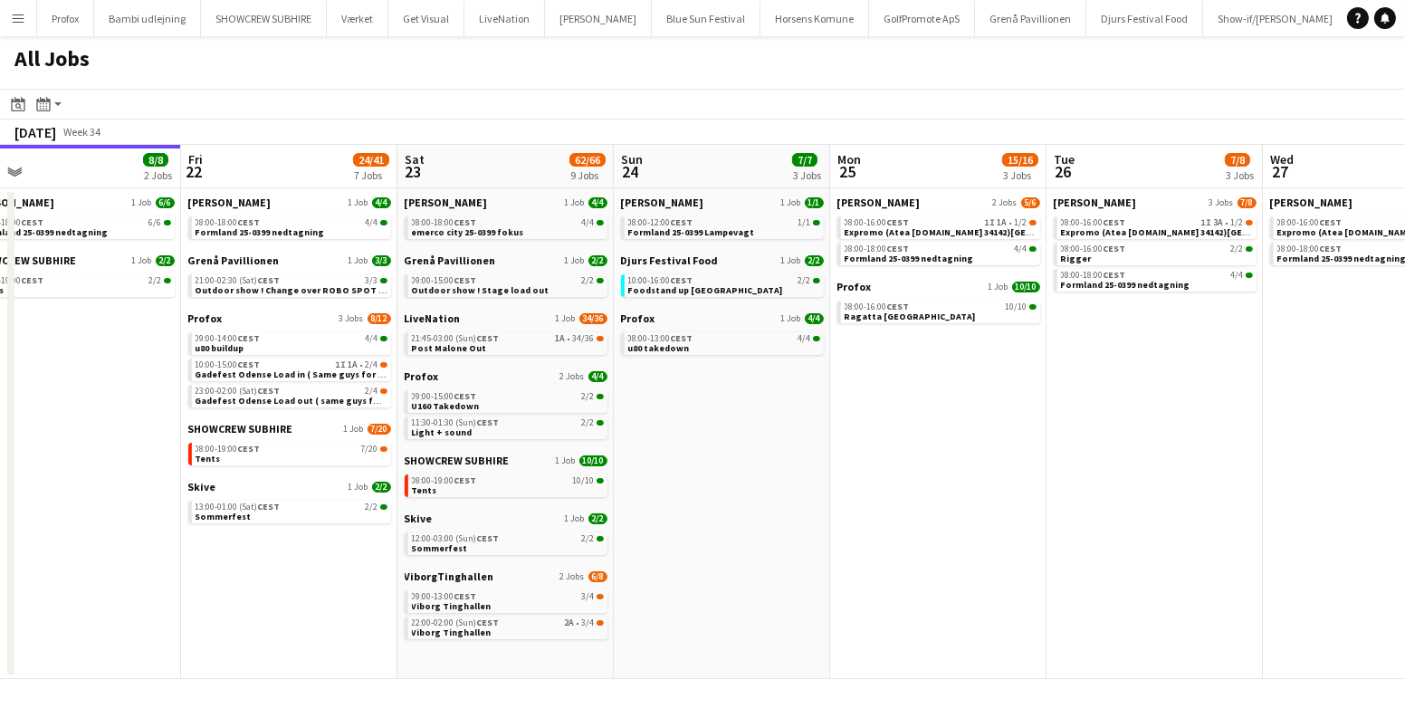
drag, startPoint x: 1041, startPoint y: 407, endPoint x: 829, endPoint y: 385, distance: 213.0
click at [830, 385] on app-calendar-viewport "Mon 18 14/14 4 Jobs Tue 19 6/6 3 Jobs Wed 20 11/15 5 Jobs Thu 21 8/8 2 Jobs Fri…" at bounding box center [702, 412] width 1405 height 534
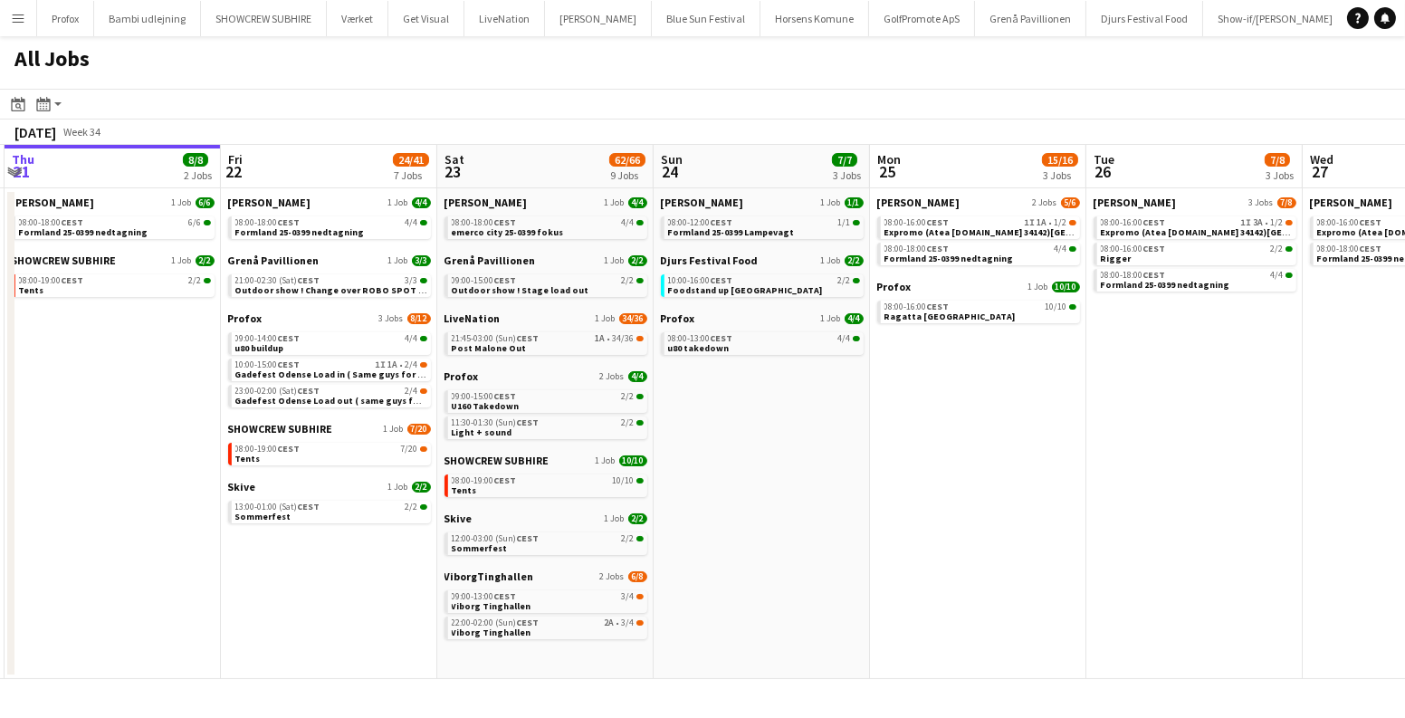
scroll to position [0, 692]
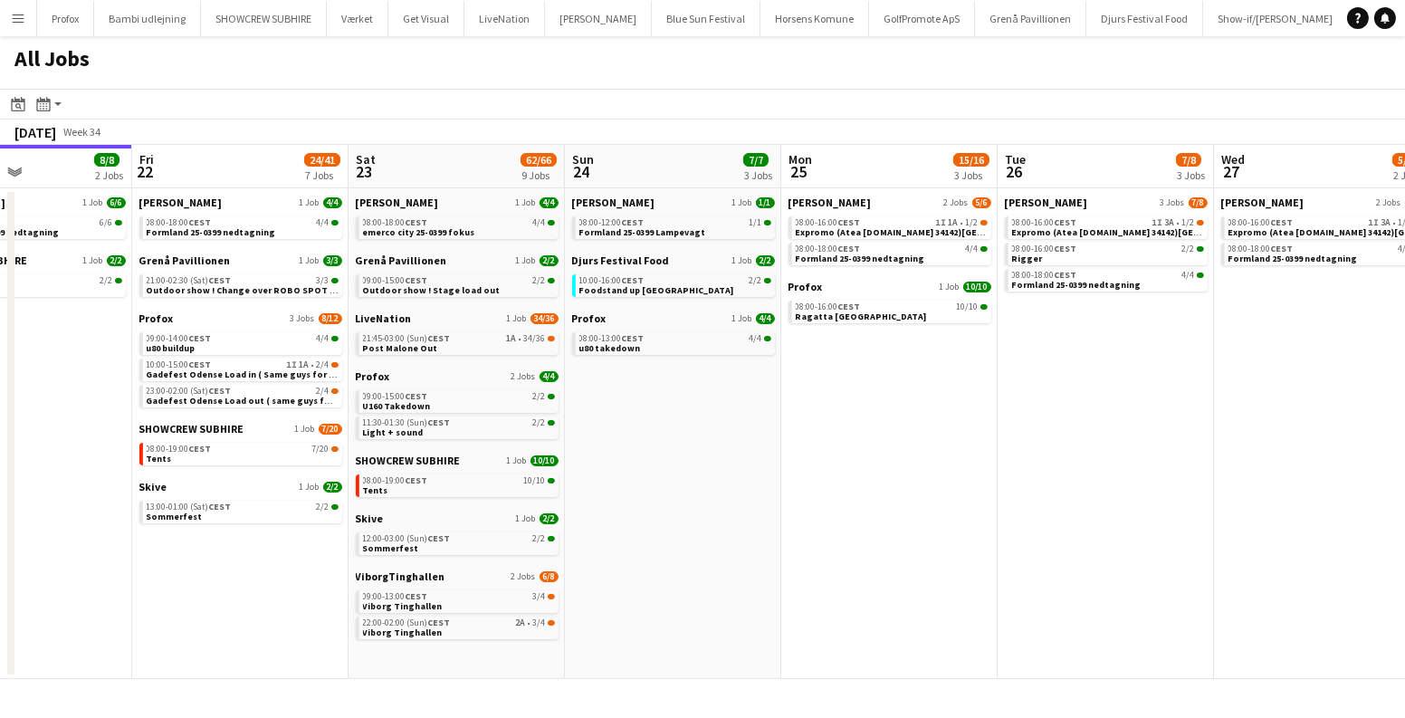
drag, startPoint x: 828, startPoint y: 385, endPoint x: 600, endPoint y: 400, distance: 228.7
click at [604, 400] on app-calendar-viewport "Mon 18 14/14 4 Jobs Tue 19 6/6 3 Jobs Wed 20 11/15 5 Jobs Thu 21 8/8 2 Jobs Fri…" at bounding box center [702, 412] width 1405 height 534
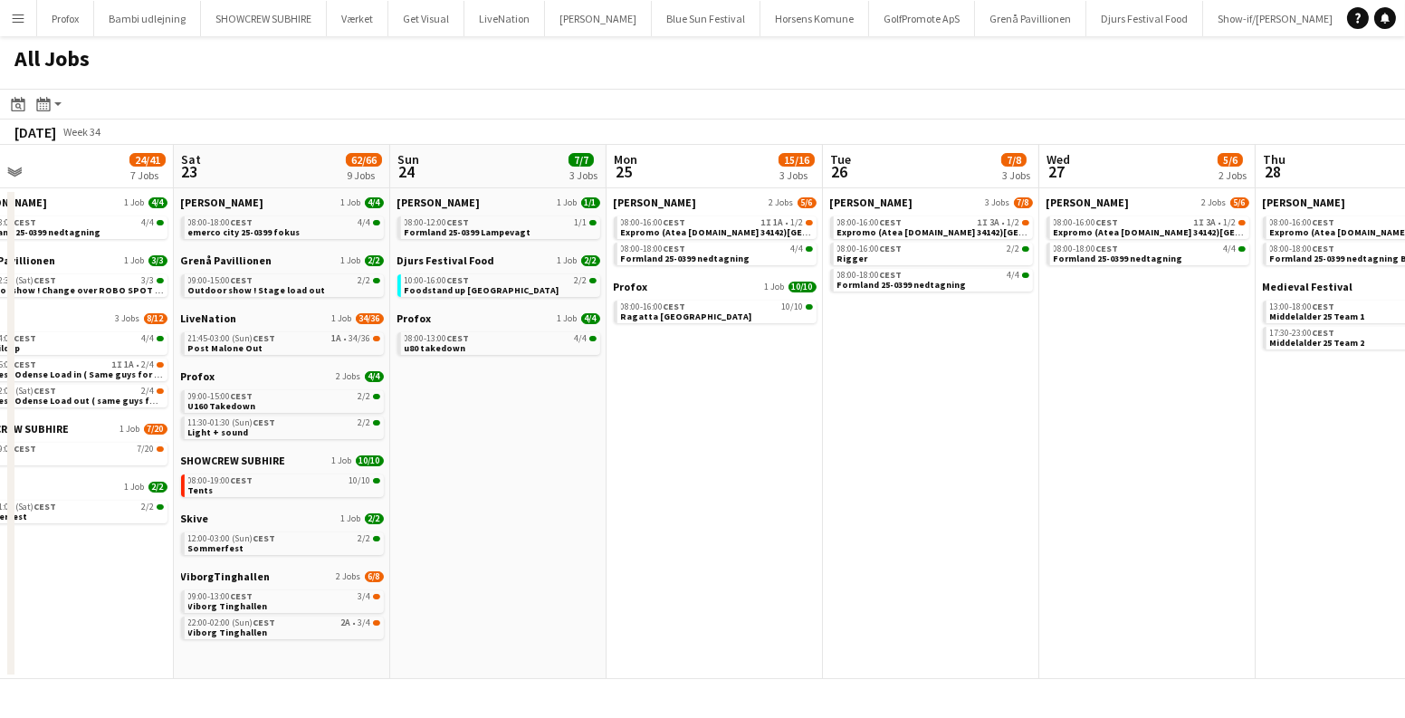
scroll to position [0, 555]
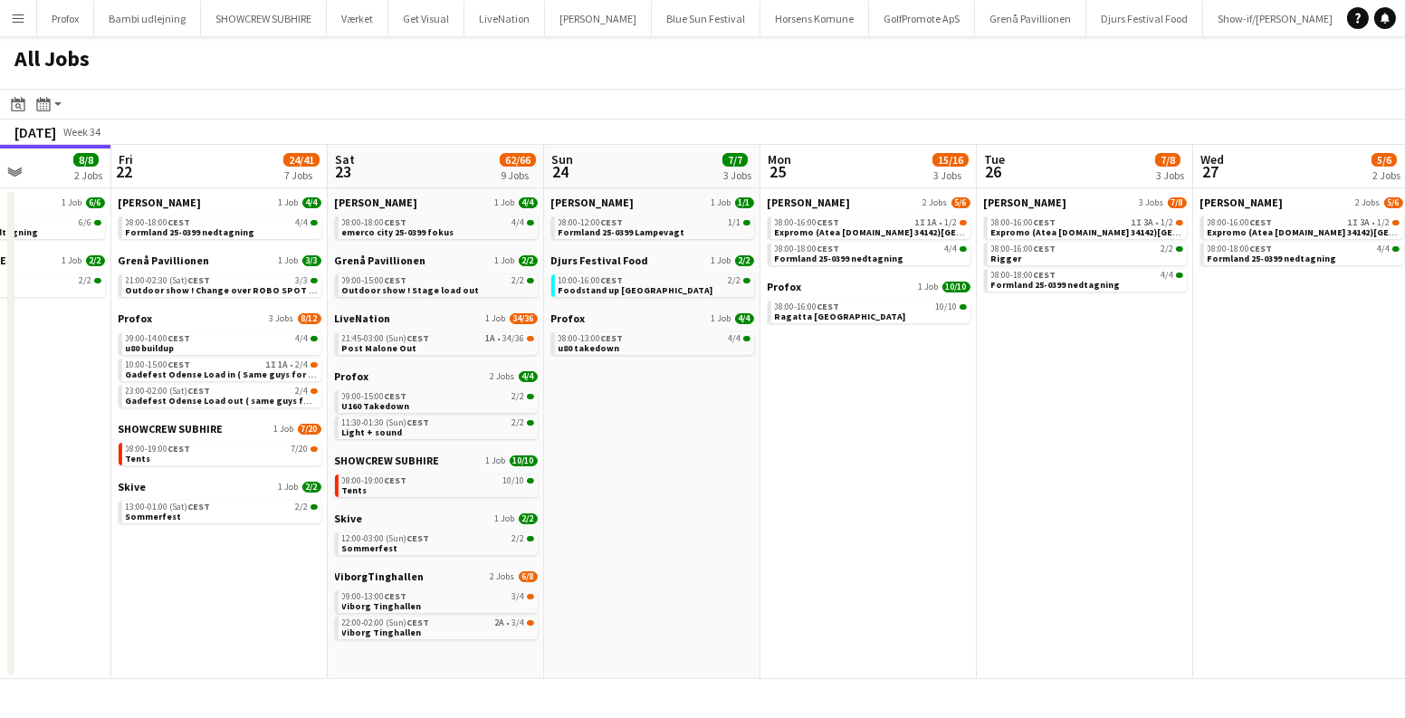
drag, startPoint x: 751, startPoint y: 450, endPoint x: 1379, endPoint y: 533, distance: 632.9
click at [1403, 538] on app-calendar-viewport "Tue 19 6/6 3 Jobs Wed 20 11/15 5 Jobs Thu 21 8/8 2 Jobs Fri 22 24/41 7 Jobs Sat…" at bounding box center [702, 412] width 1405 height 534
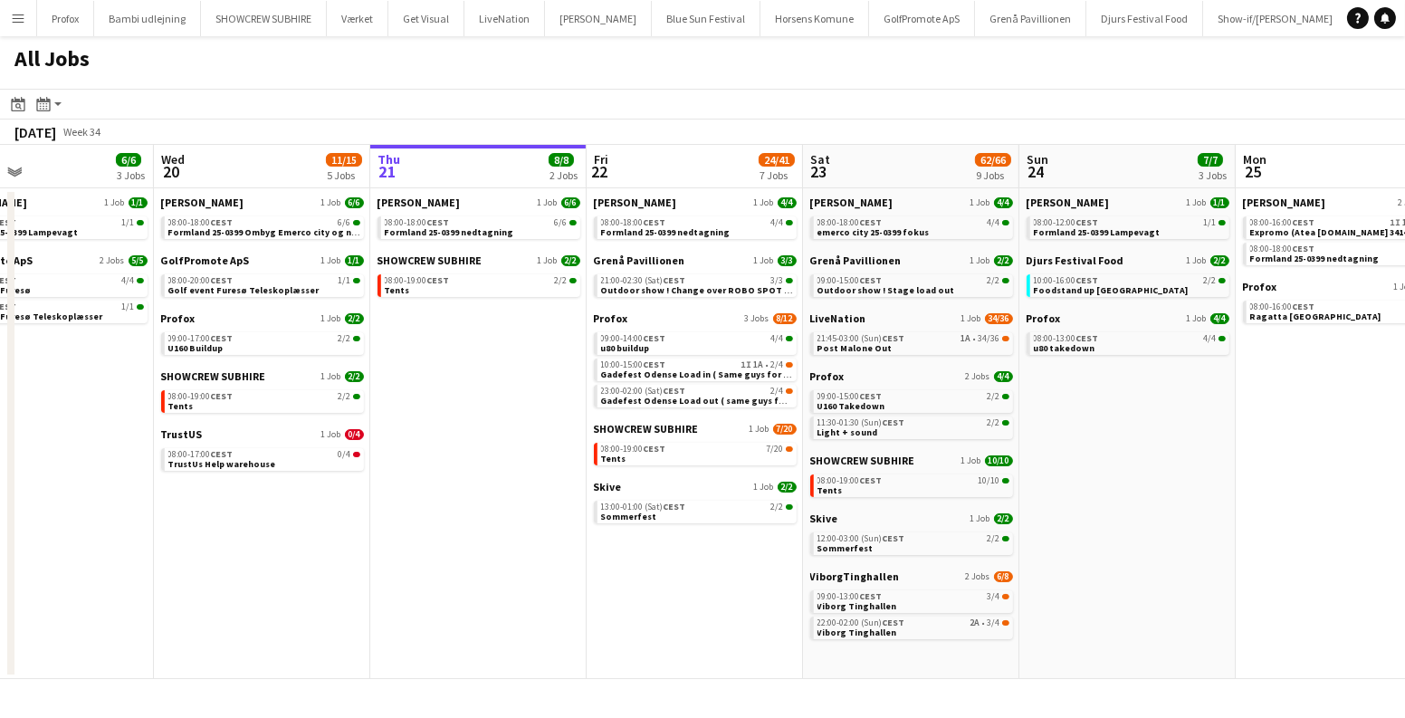
scroll to position [0, 655]
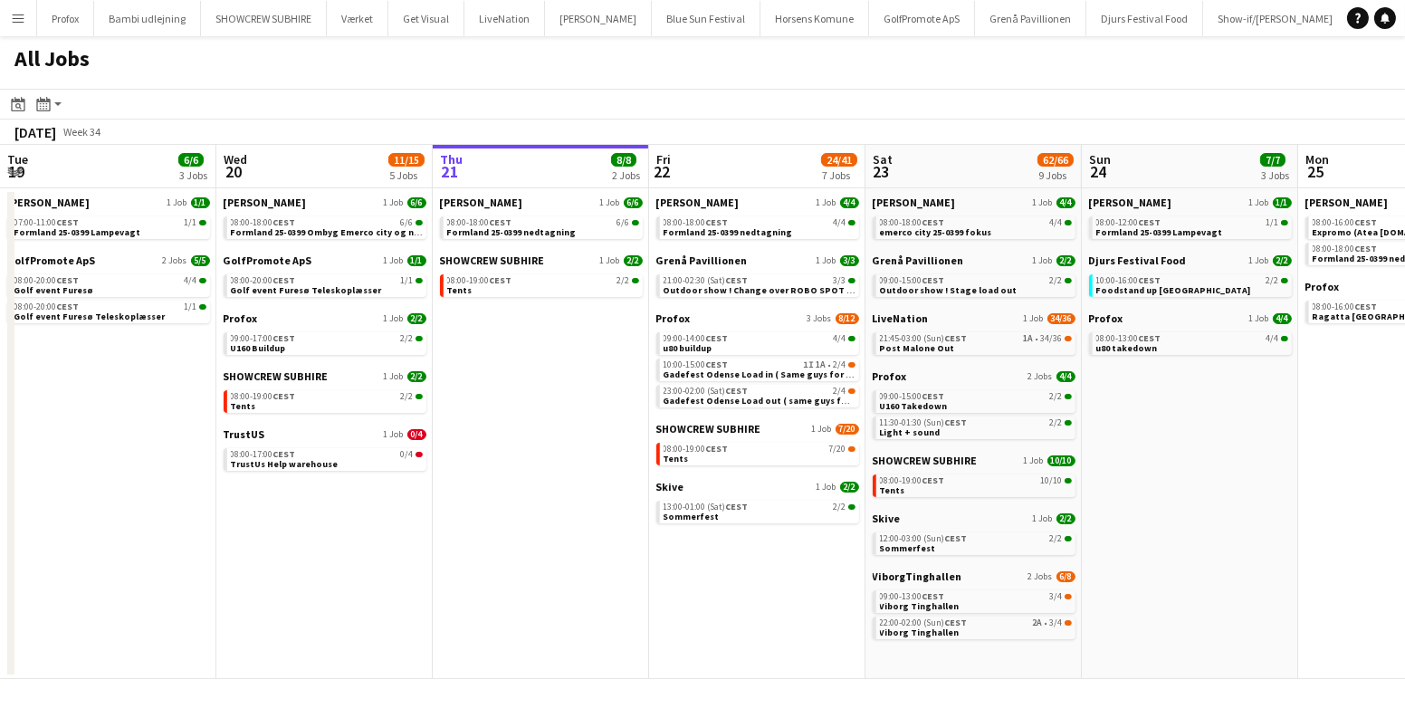
drag, startPoint x: 692, startPoint y: 452, endPoint x: 376, endPoint y: 465, distance: 316.2
click at [376, 465] on app-calendar-viewport "Sat 16 16/16 5 Jobs Sun 17 12/13 4 Jobs Mon 18 14/14 4 Jobs Tue 19 6/6 3 Jobs W…" at bounding box center [702, 412] width 1405 height 534
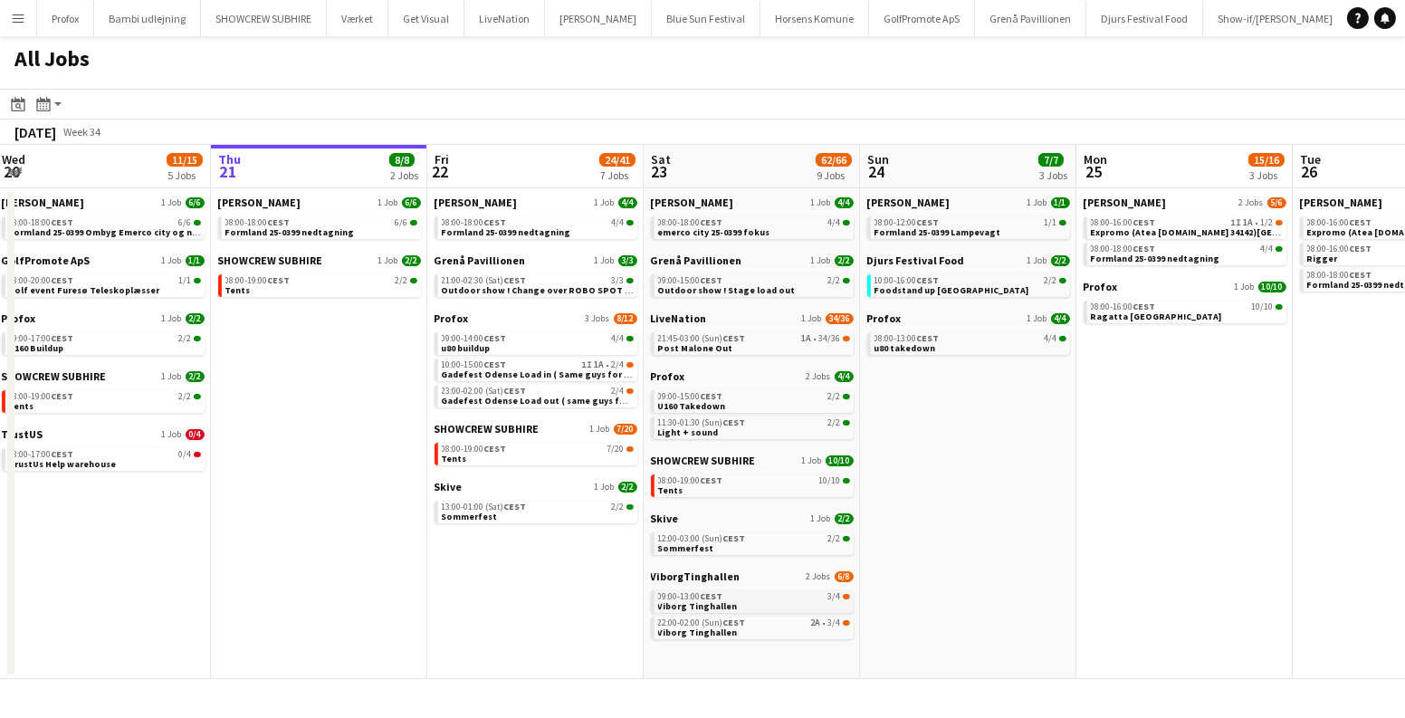
click at [745, 594] on div "09:00-13:00 CEST 3/4" at bounding box center [754, 596] width 192 height 9
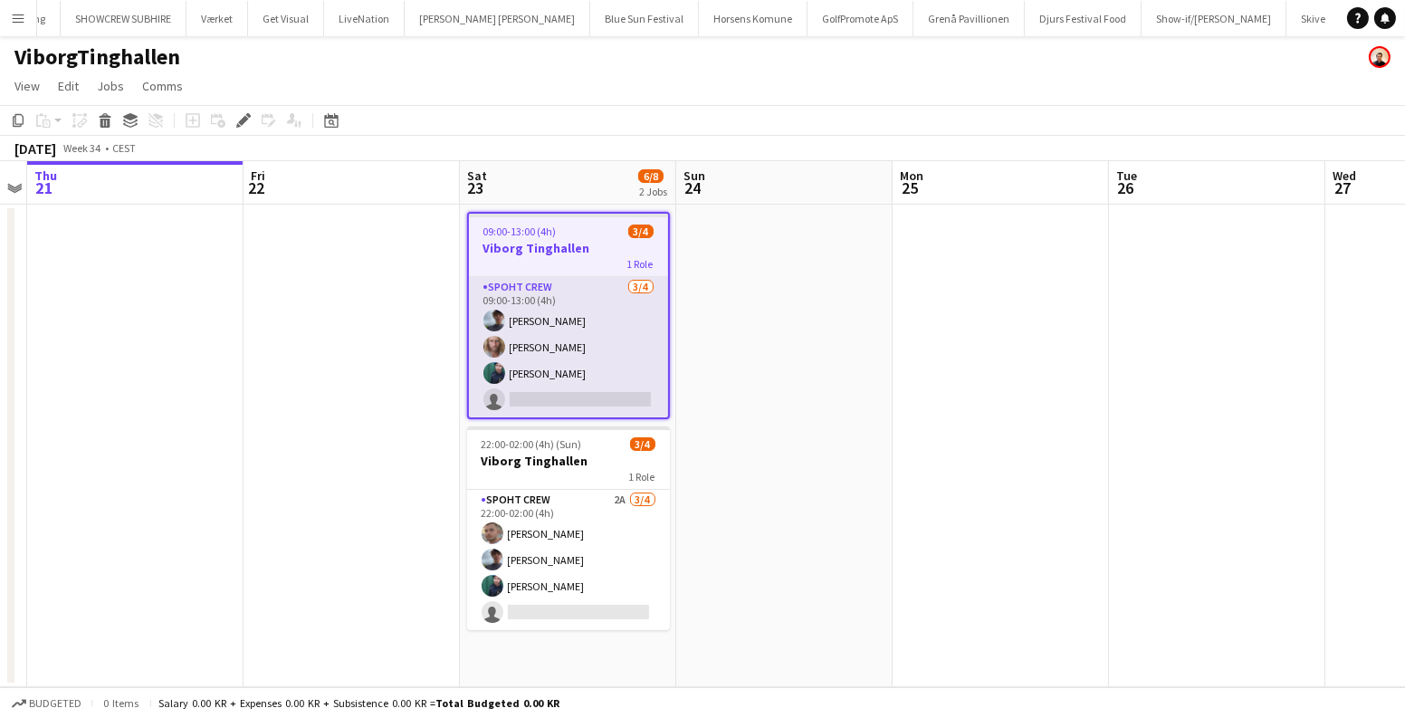
click at [601, 340] on app-card-role "Spoht Crew [DATE] 09:00-13:00 (4h) [PERSON_NAME] [PERSON_NAME] [PERSON_NAME] si…" at bounding box center [568, 347] width 199 height 140
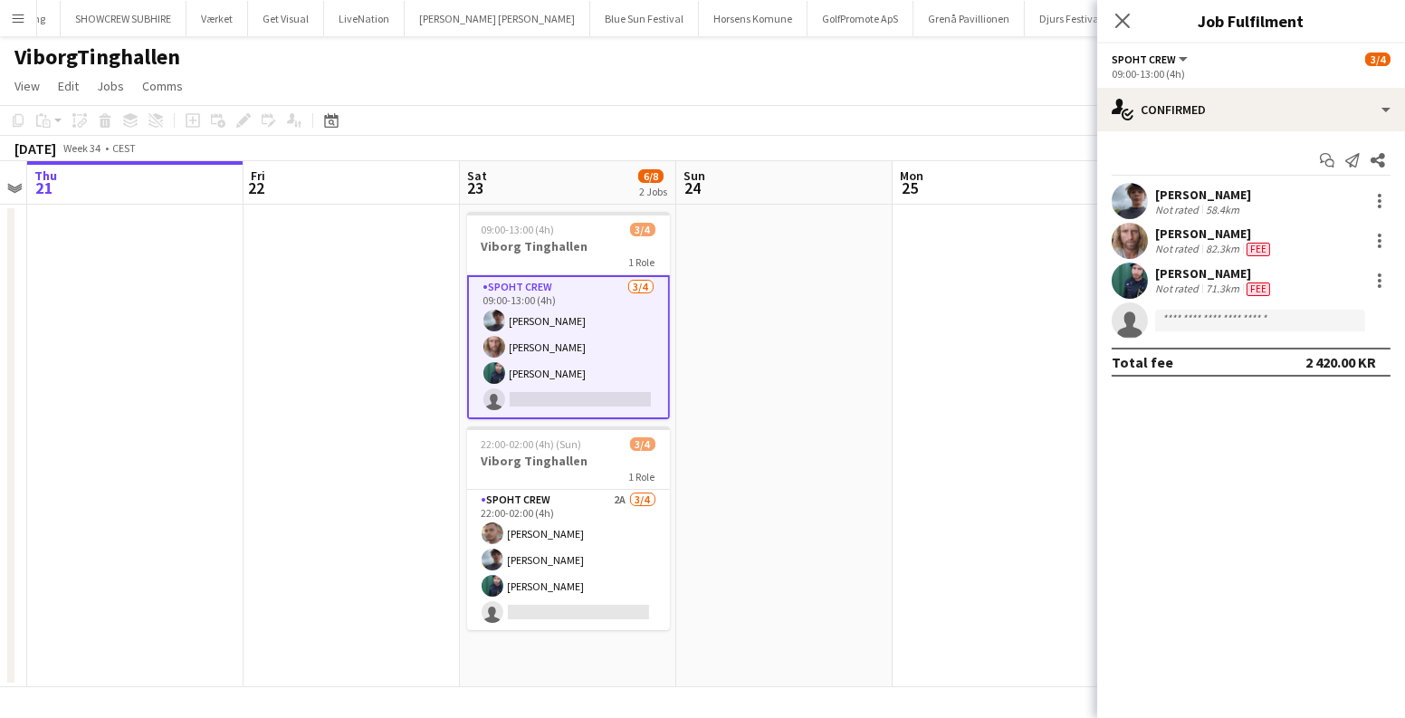
click at [22, 24] on app-icon "Menu" at bounding box center [18, 18] width 14 height 14
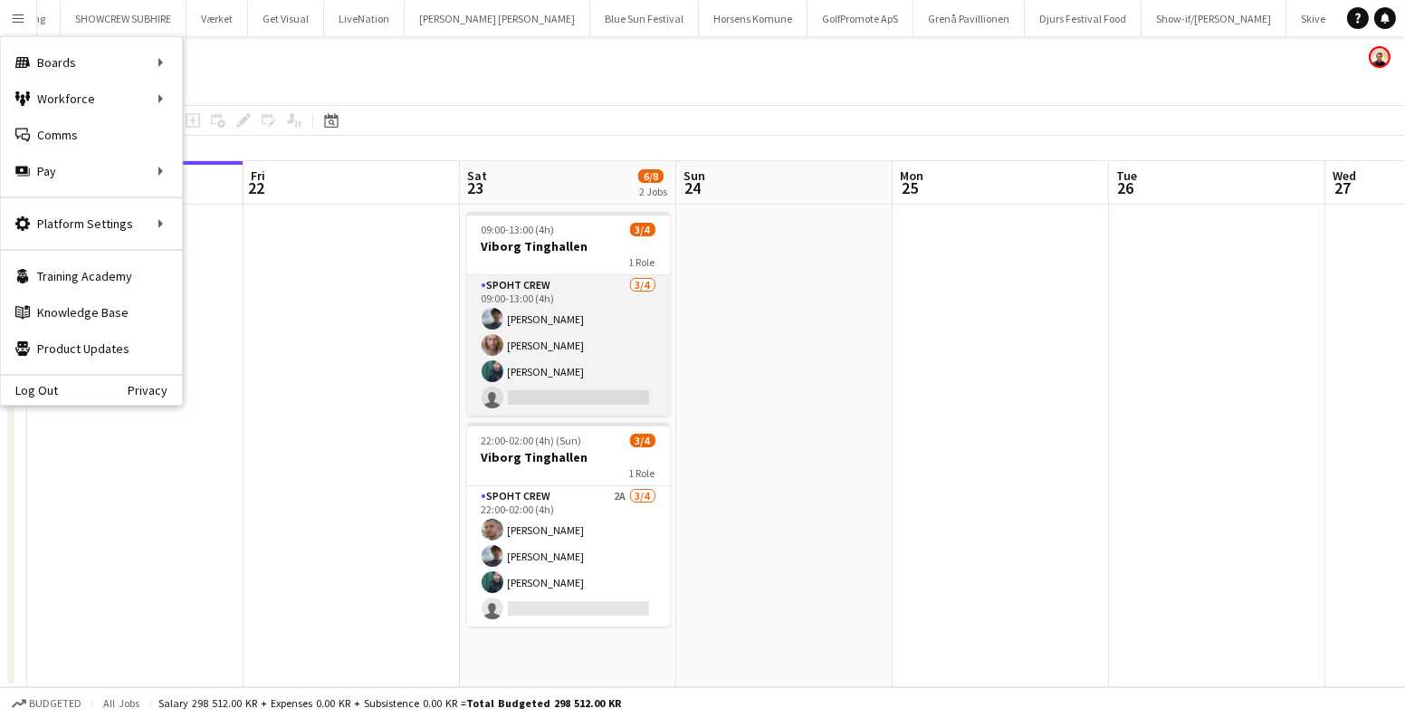
click at [561, 325] on app-card-role "Spoht Crew [DATE] 09:00-13:00 (4h) [PERSON_NAME] [PERSON_NAME] [PERSON_NAME] si…" at bounding box center [568, 345] width 203 height 140
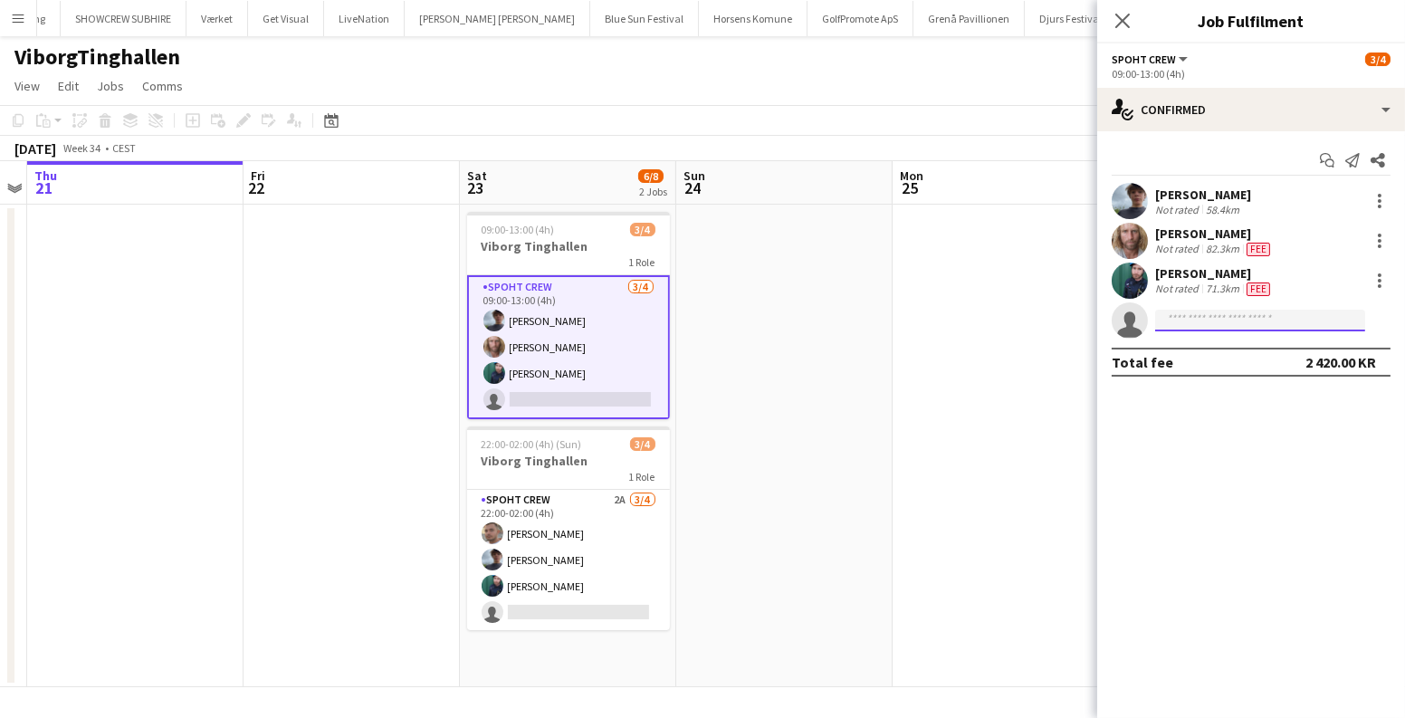
click at [1219, 314] on input at bounding box center [1260, 321] width 210 height 22
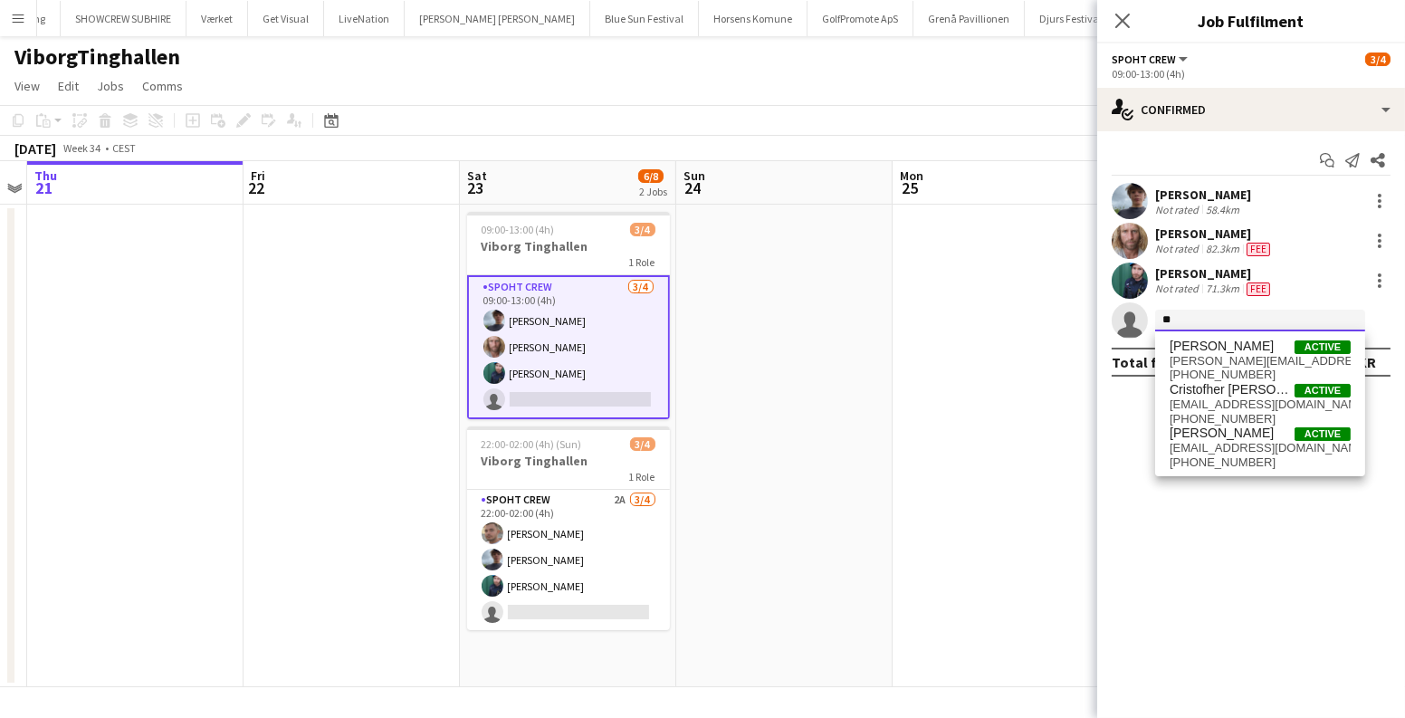
type input "*"
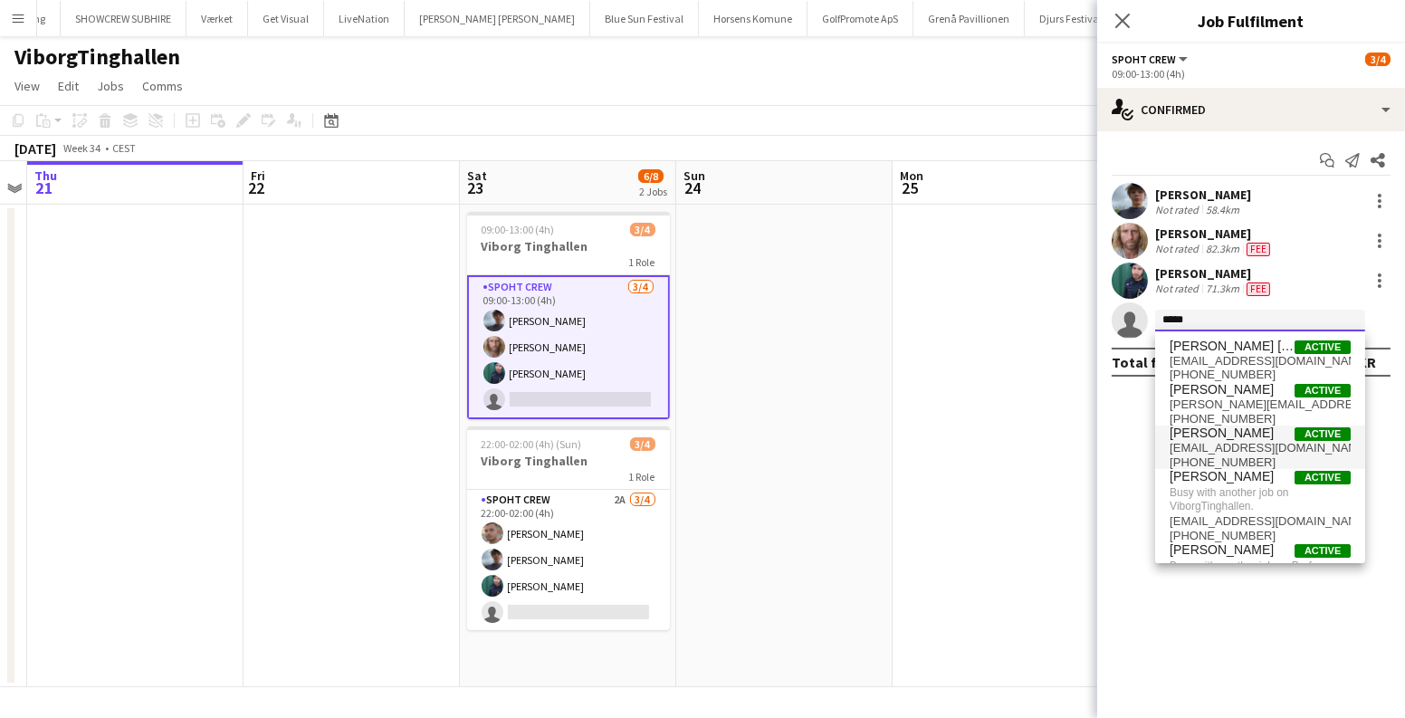
type input "*****"
click at [1230, 431] on span "[PERSON_NAME]" at bounding box center [1222, 432] width 104 height 15
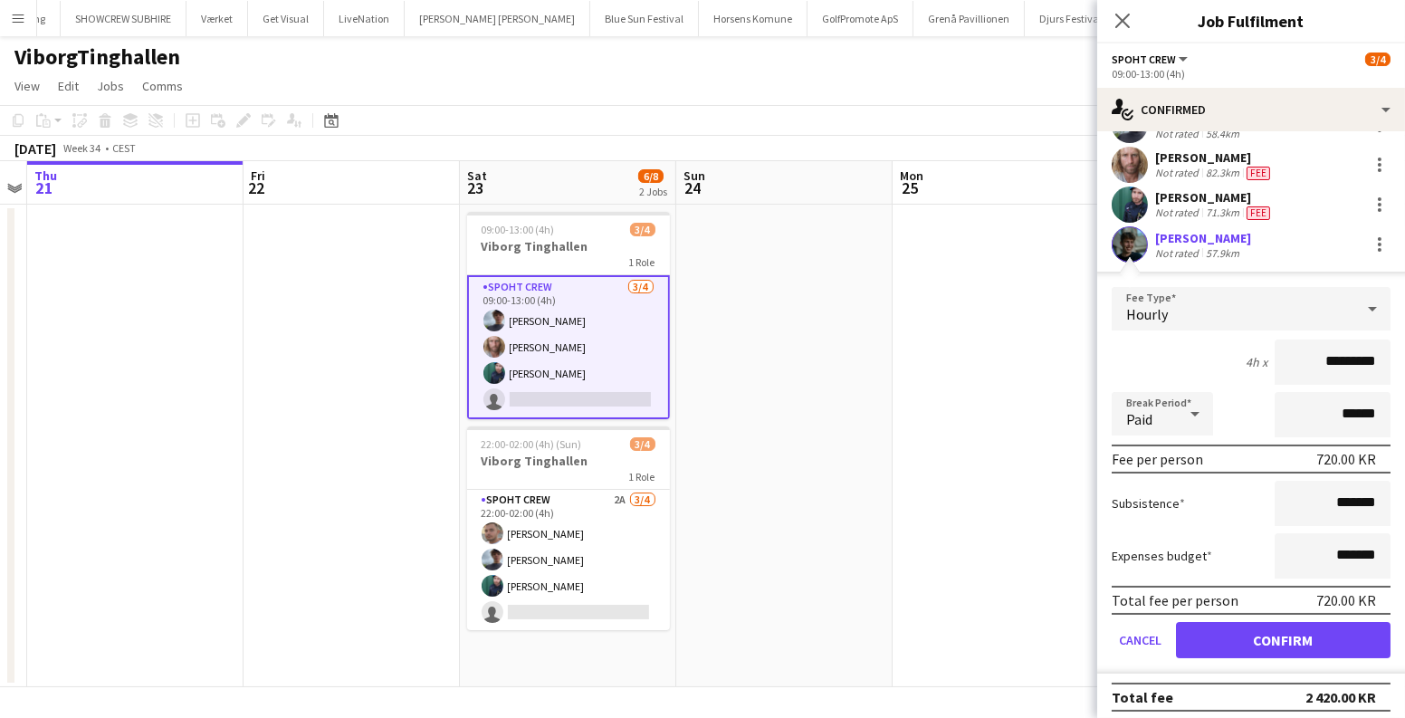
scroll to position [81, 0]
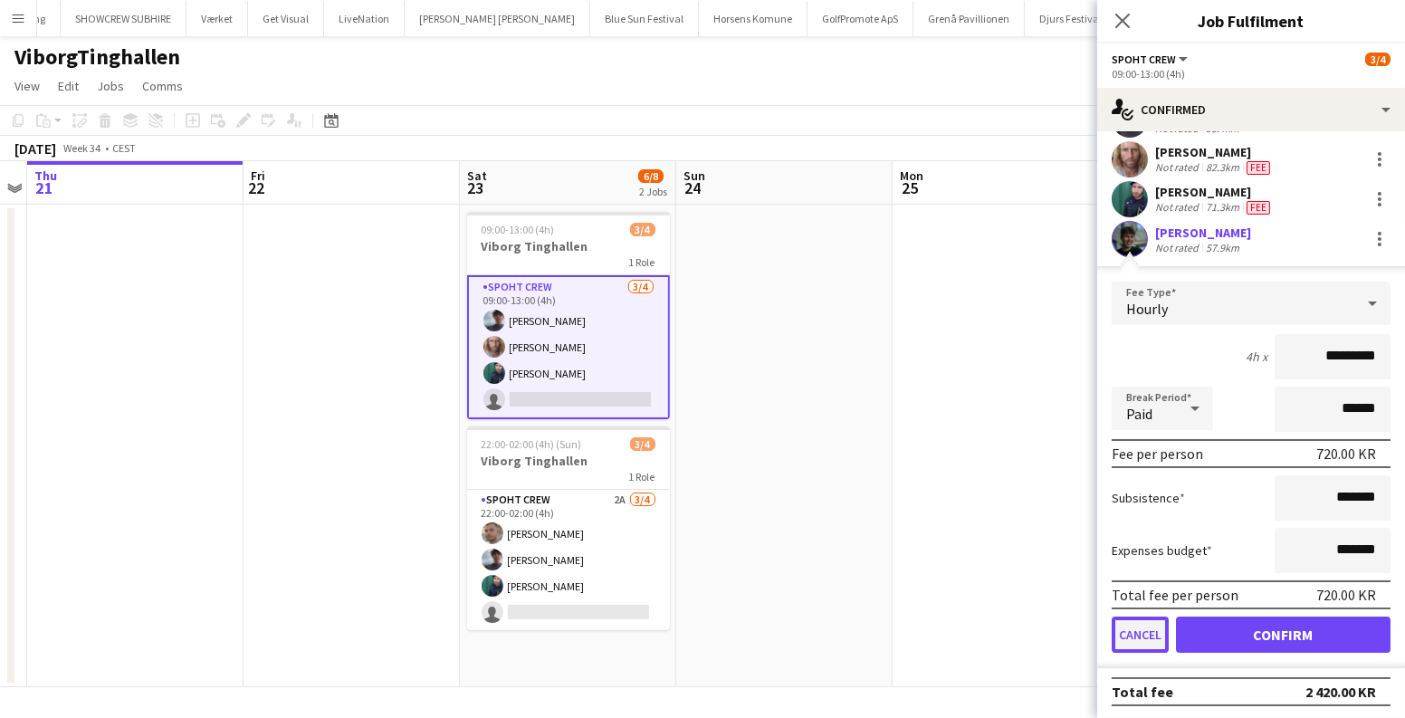
click at [1126, 623] on button "Cancel" at bounding box center [1140, 635] width 57 height 36
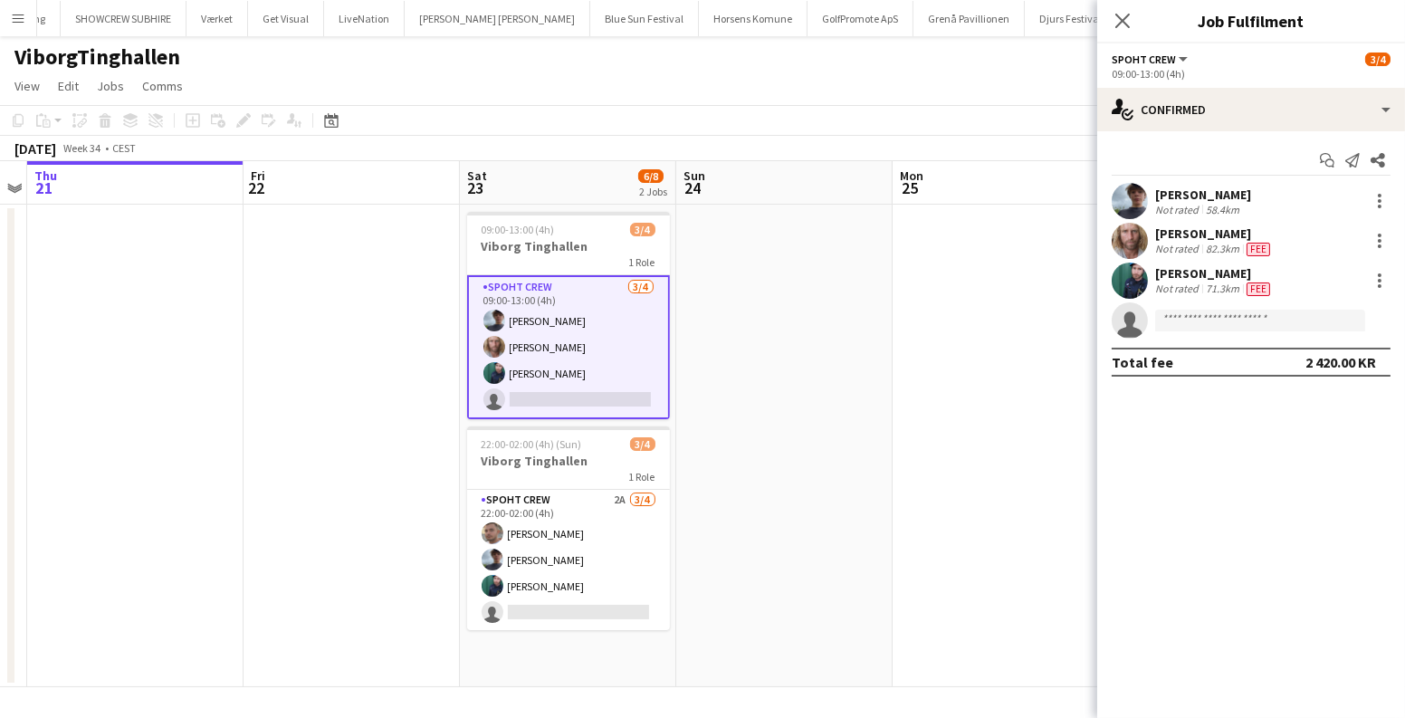
click at [1126, 274] on app-user-avatar at bounding box center [1130, 281] width 36 height 36
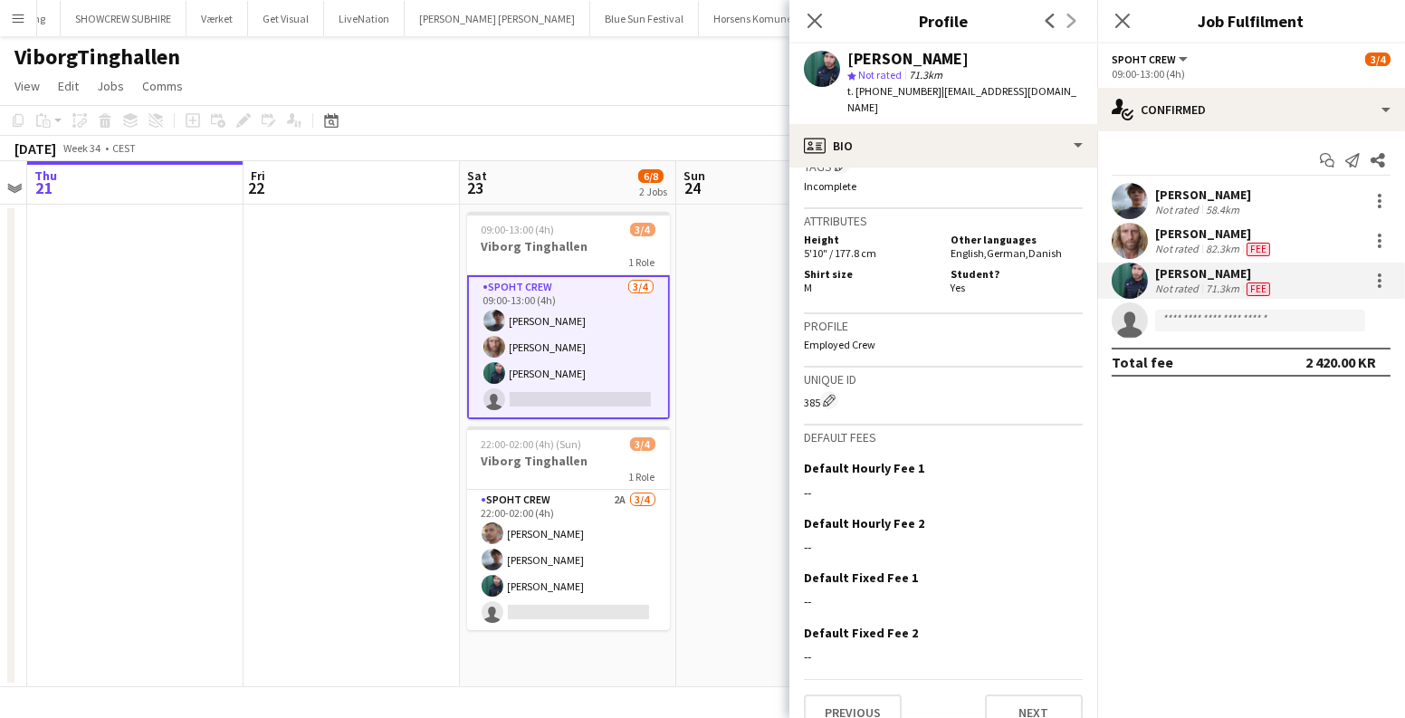
scroll to position [750, 0]
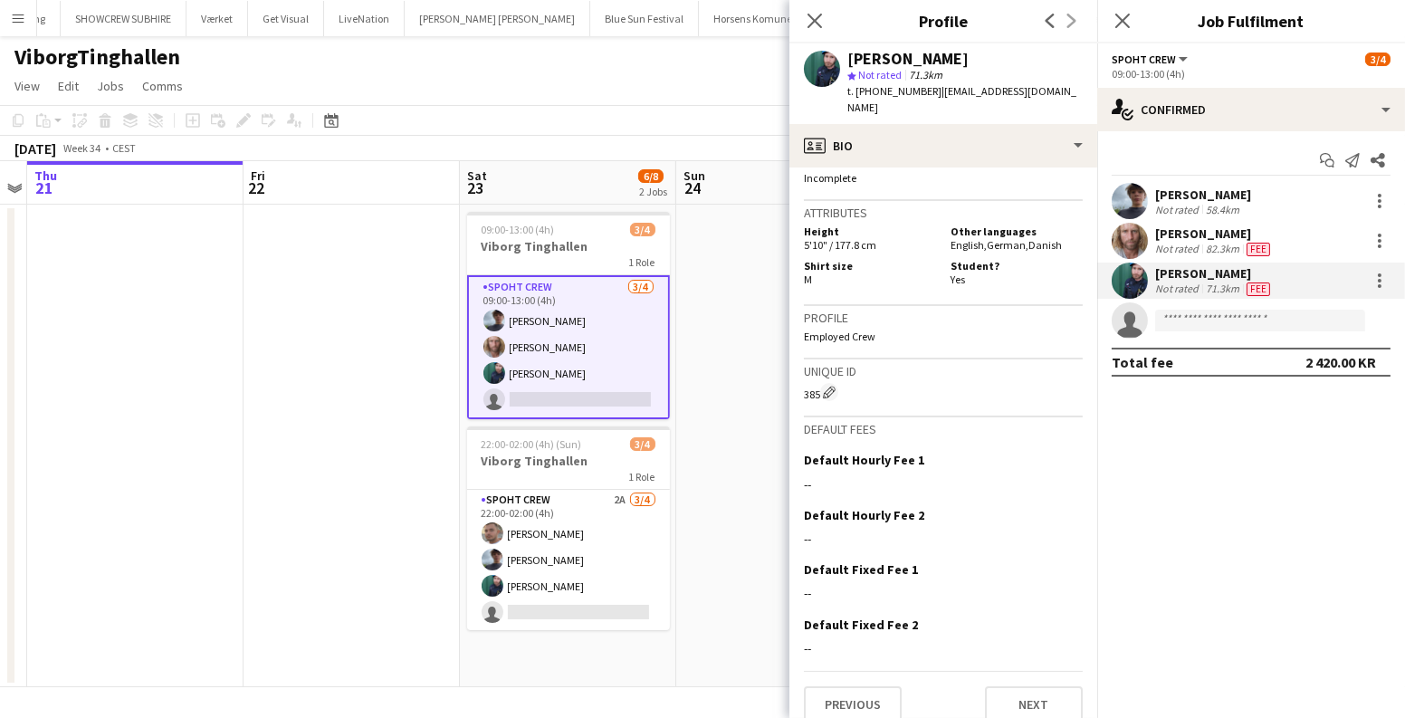
click at [592, 354] on app-card-role "Spoht Crew [DATE] 09:00-13:00 (4h) [PERSON_NAME] [PERSON_NAME] [PERSON_NAME] si…" at bounding box center [568, 347] width 203 height 144
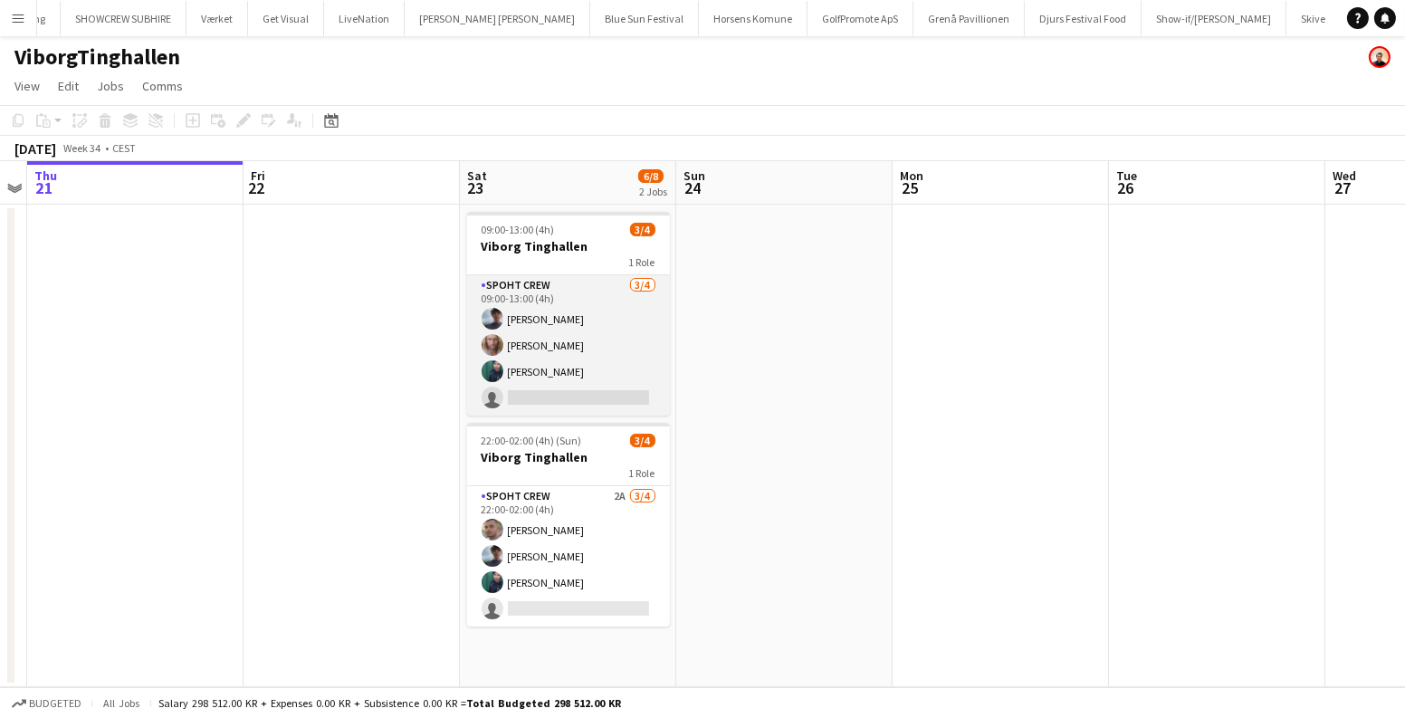
click at [592, 354] on app-card-role "Spoht Crew [DATE] 09:00-13:00 (4h) [PERSON_NAME] [PERSON_NAME] [PERSON_NAME] si…" at bounding box center [568, 345] width 203 height 140
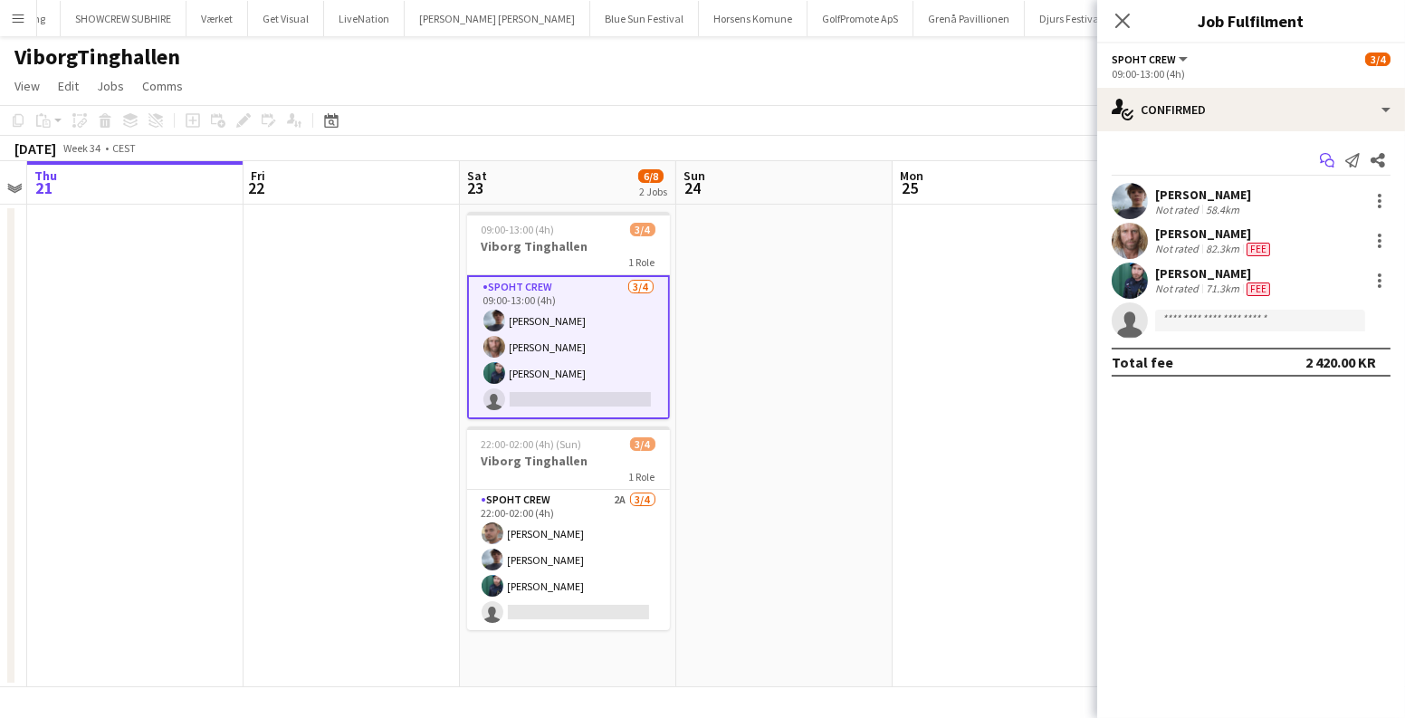
click at [1324, 158] on icon "Start chat" at bounding box center [1327, 160] width 14 height 14
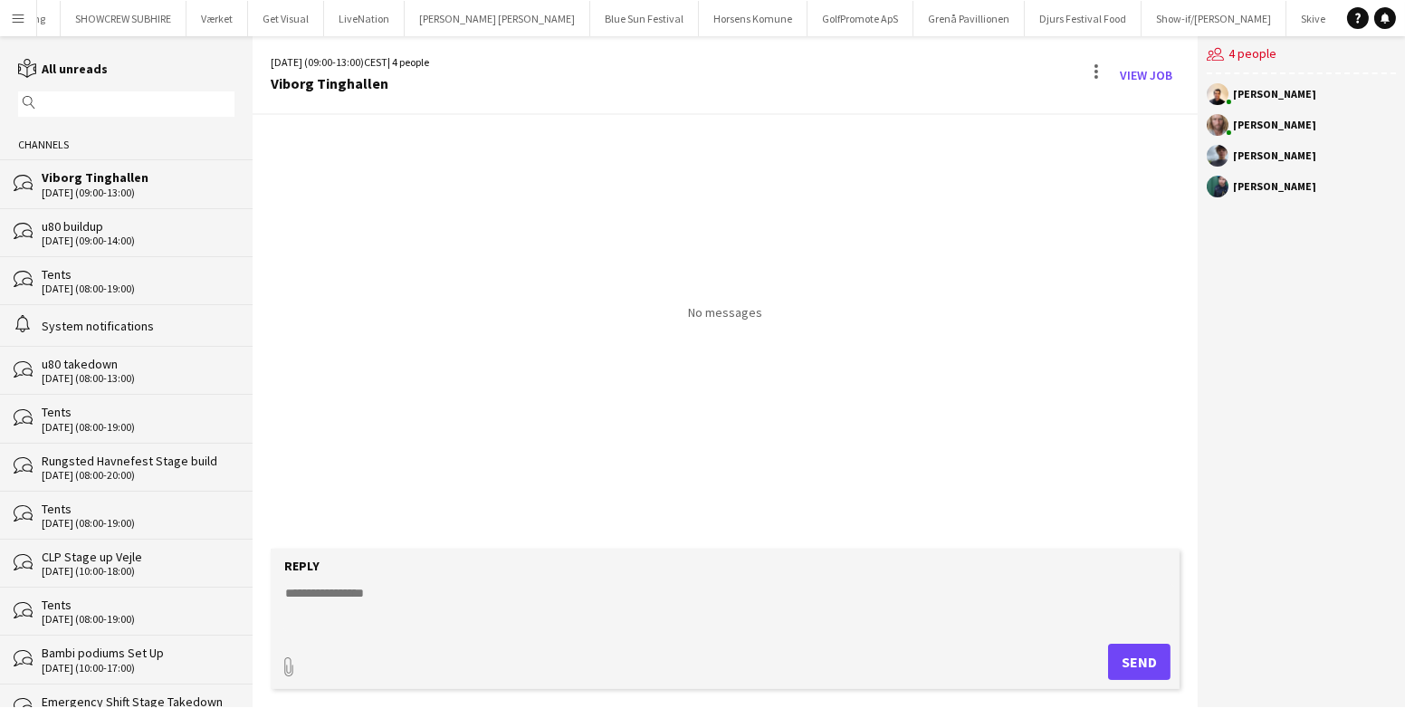
click at [526, 624] on textarea at bounding box center [728, 607] width 891 height 47
